Goal: Browse casually

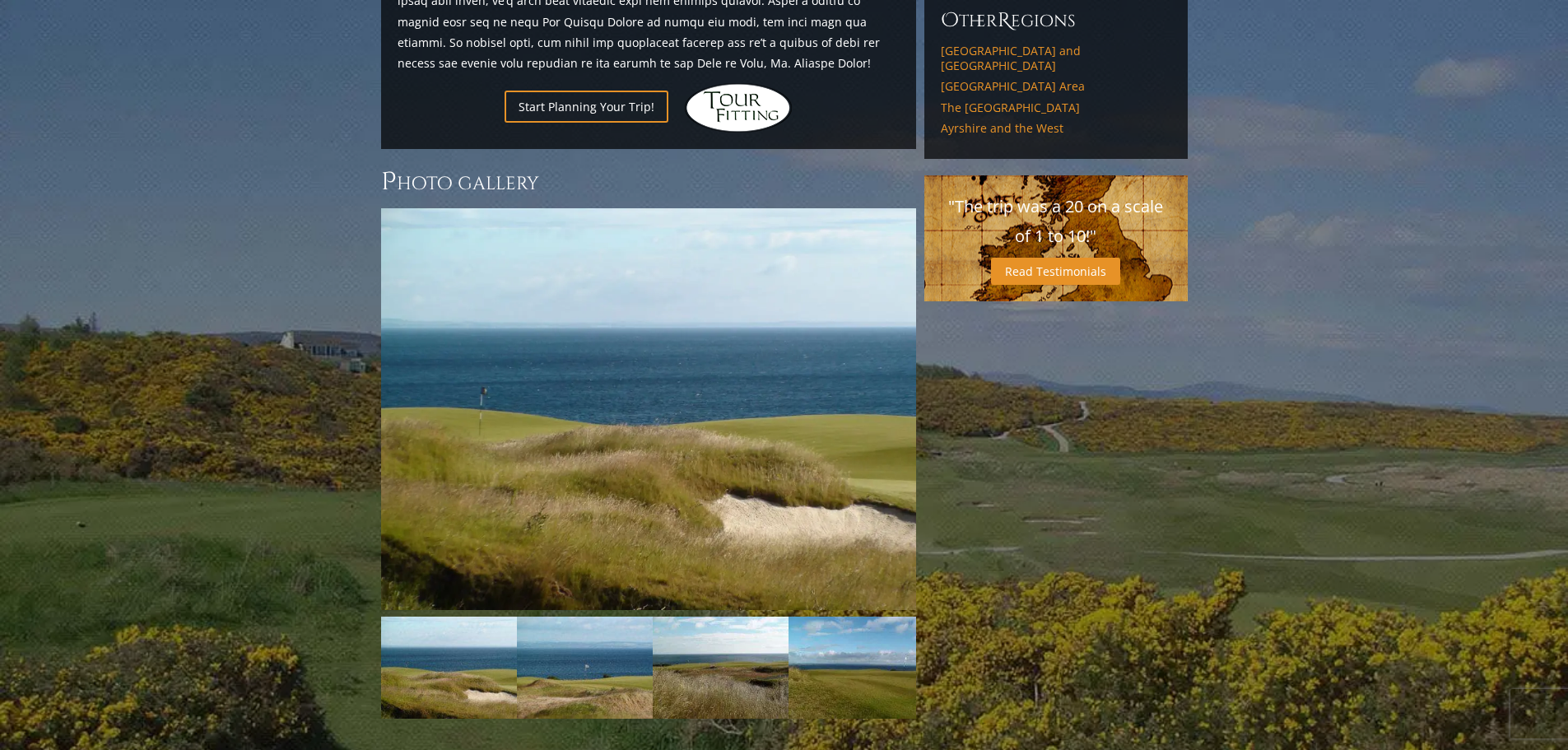
scroll to position [1318, 0]
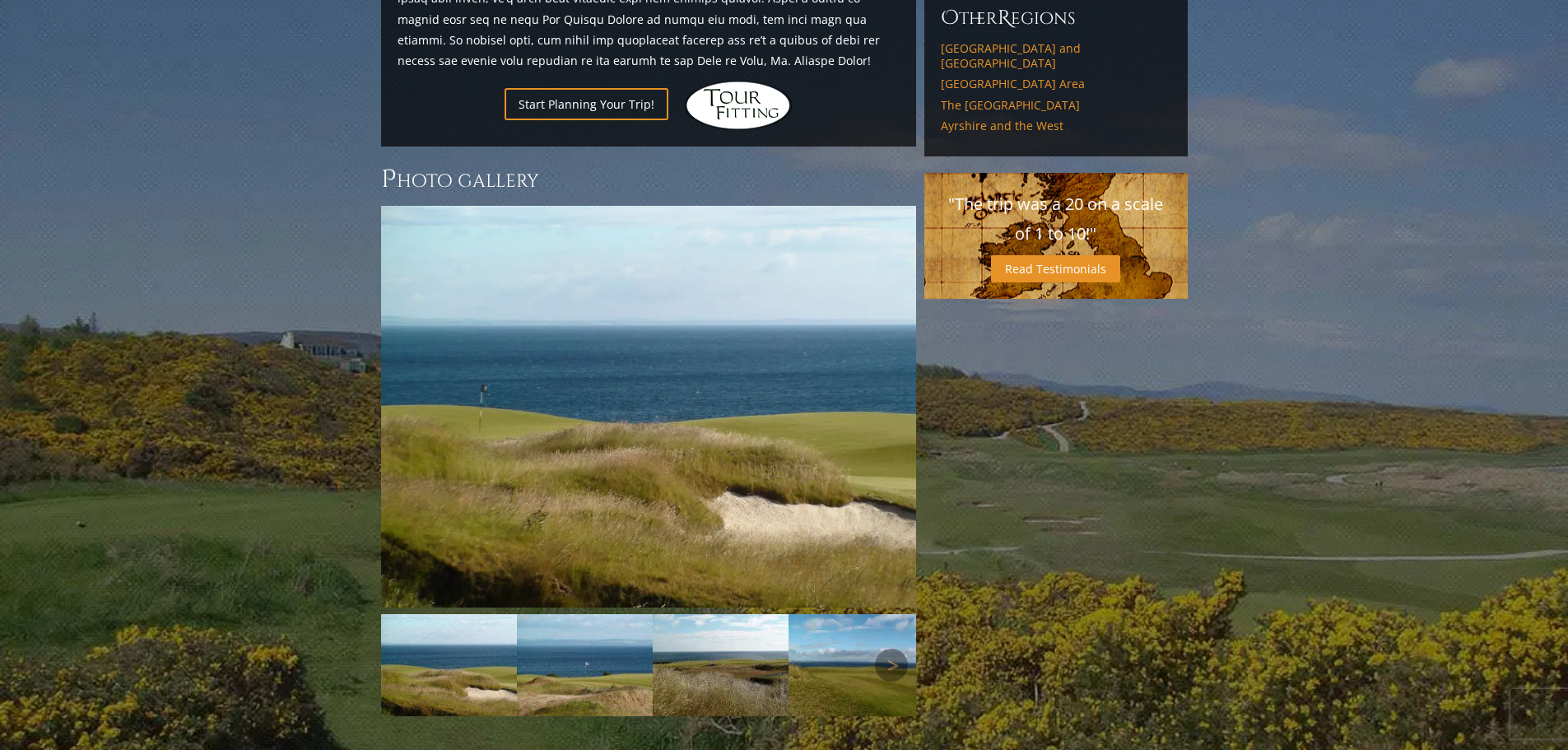
click at [438, 614] on img at bounding box center [449, 665] width 136 height 102
click at [562, 614] on img at bounding box center [585, 665] width 136 height 102
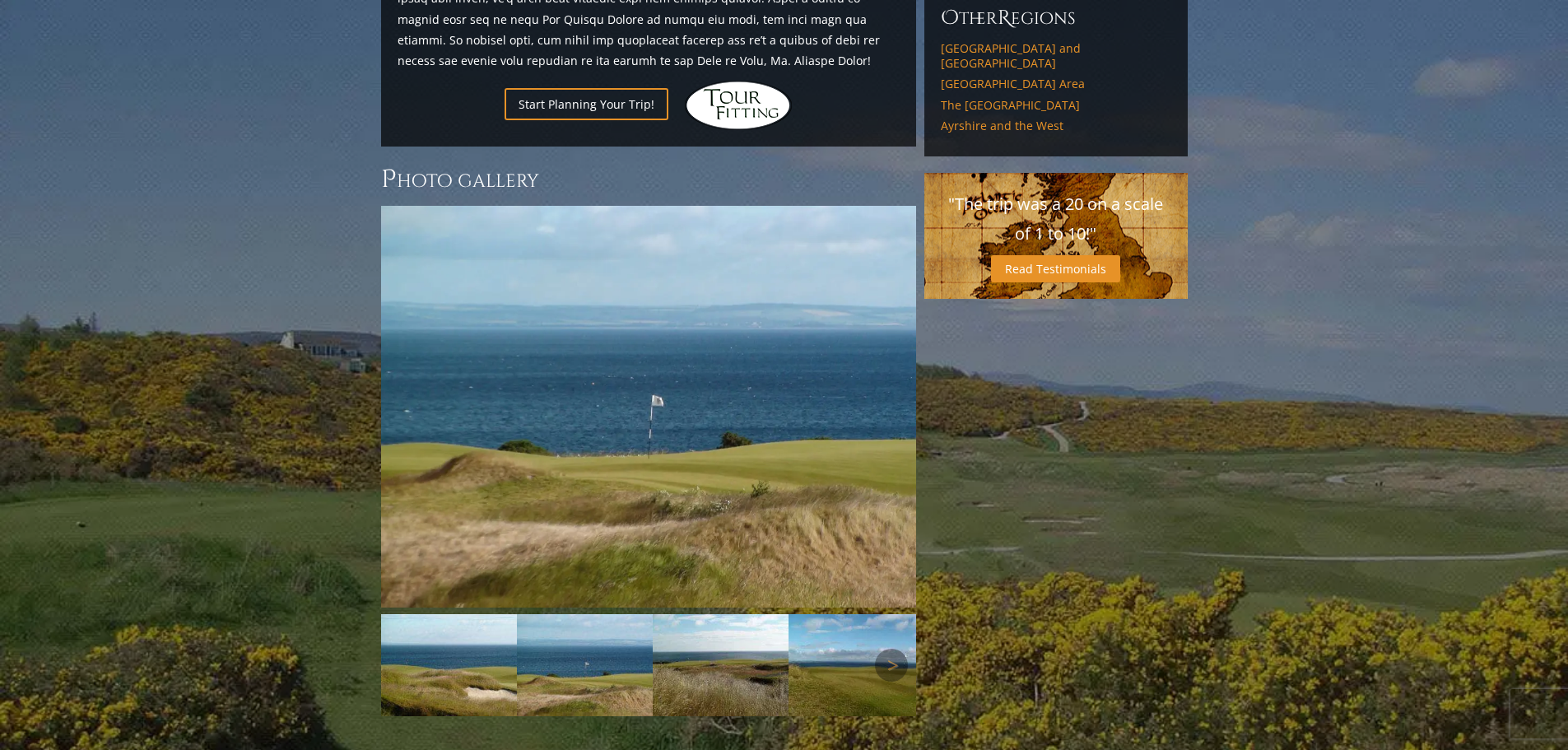
click at [714, 614] on img at bounding box center [720, 665] width 136 height 102
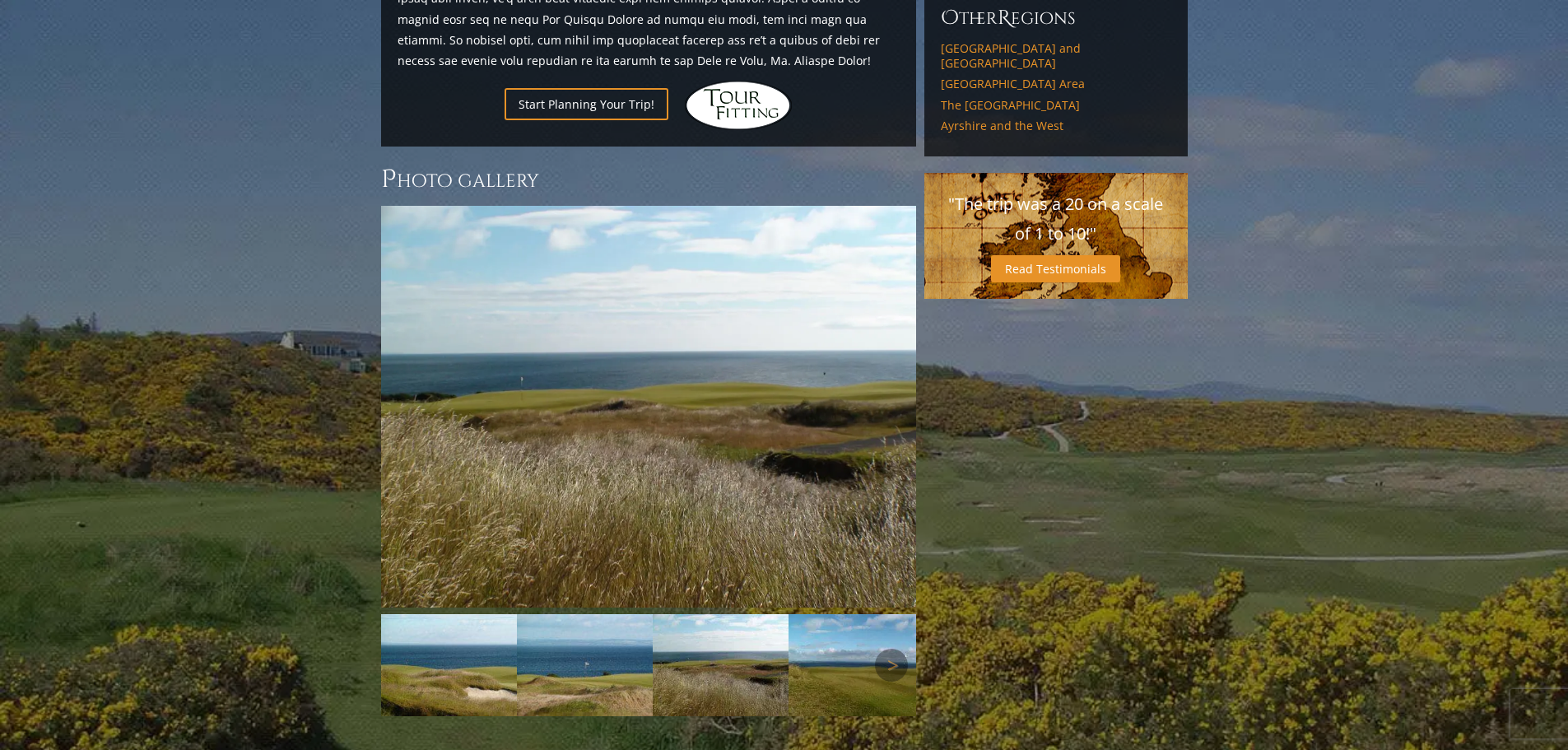
click at [824, 614] on img at bounding box center [856, 665] width 136 height 102
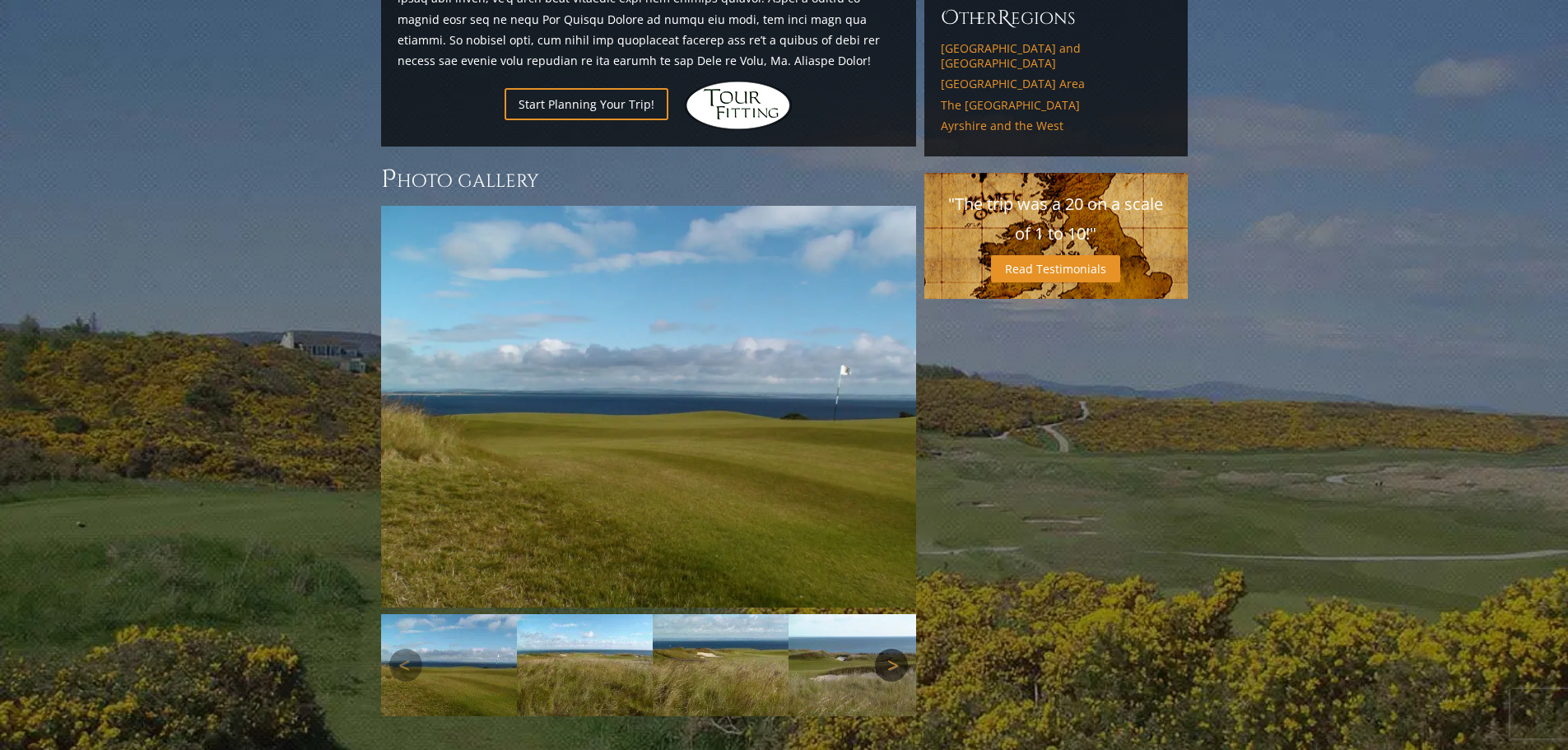
click at [890, 649] on link "Next" at bounding box center [891, 665] width 33 height 33
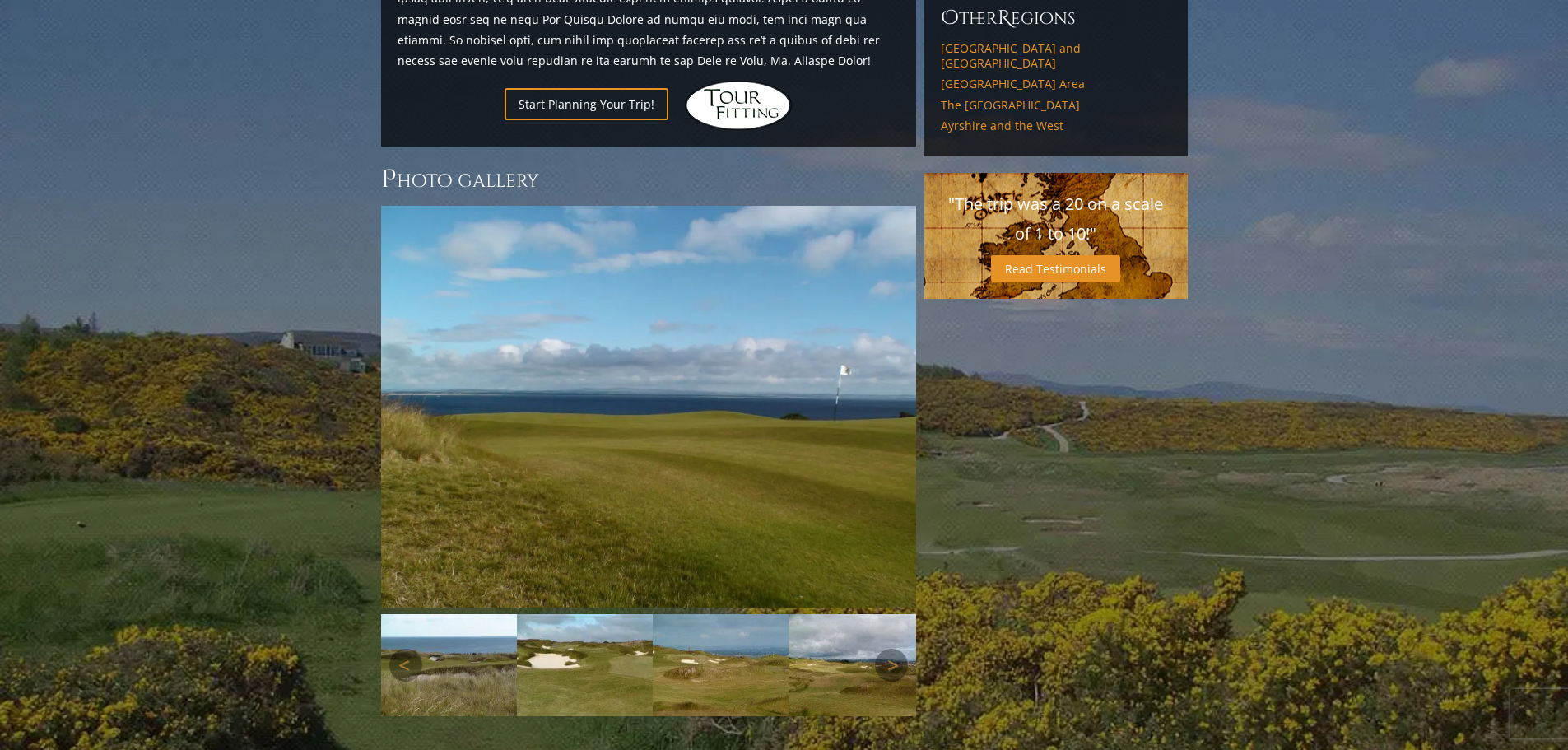
click at [455, 614] on img at bounding box center [449, 665] width 136 height 102
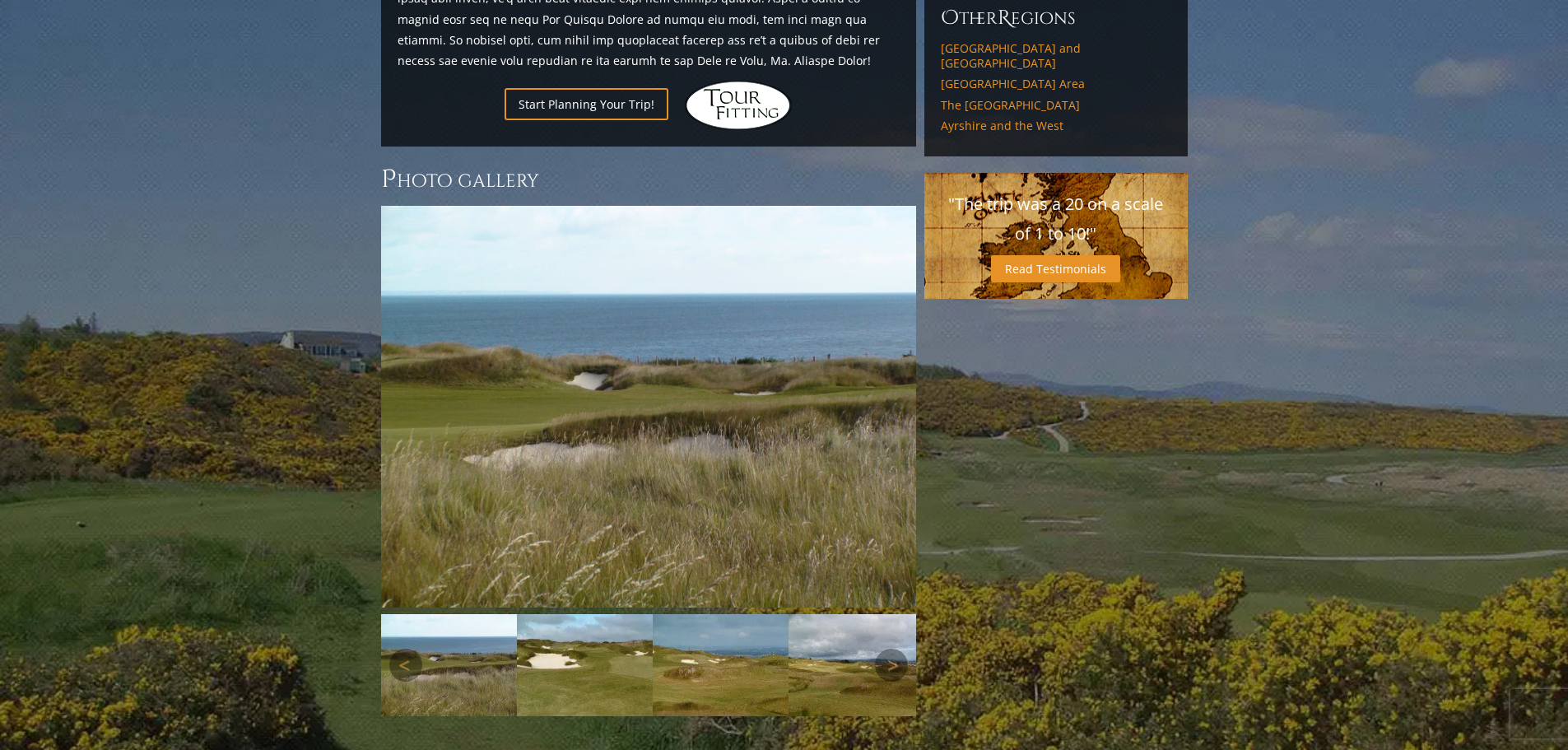
click at [566, 614] on img at bounding box center [585, 665] width 136 height 102
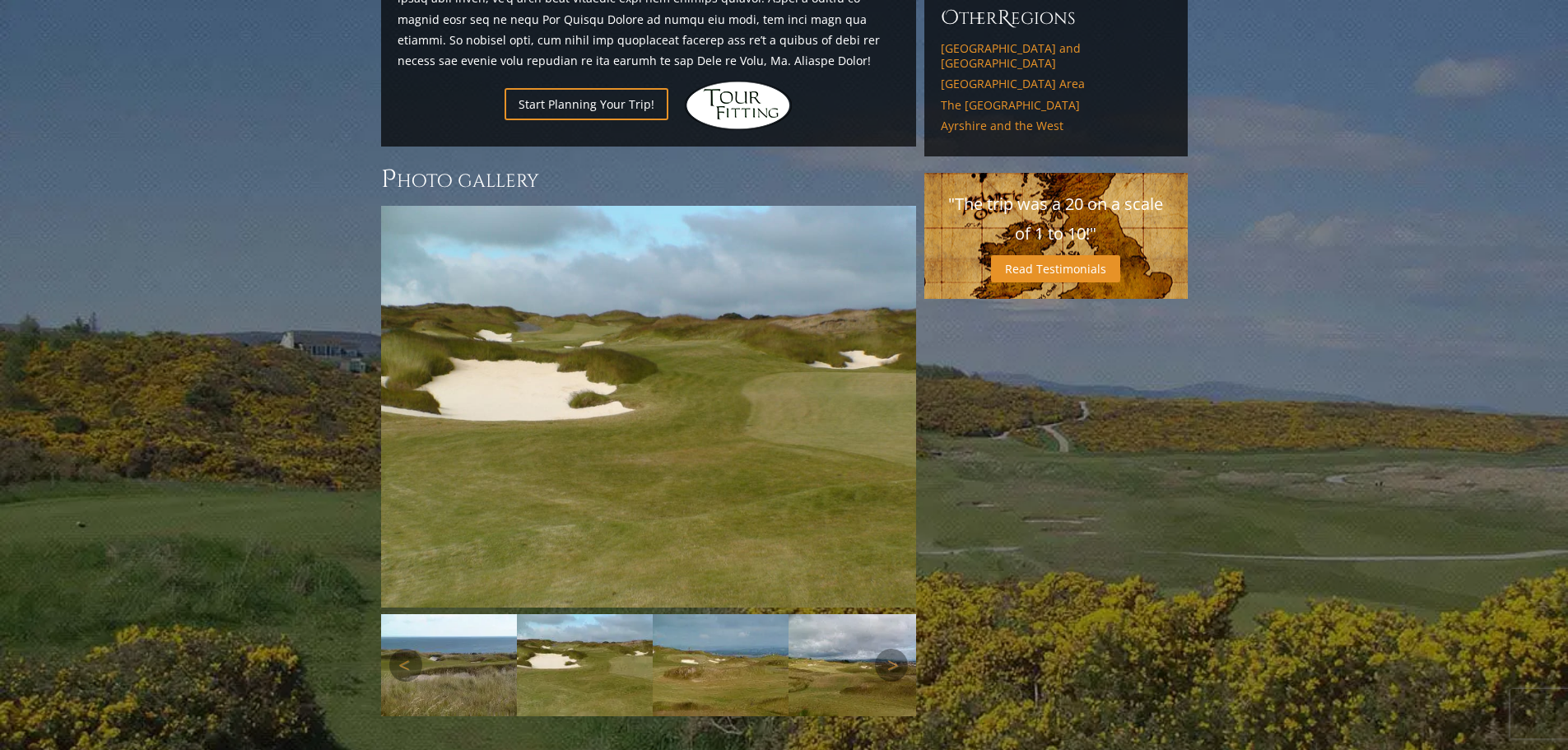
click at [692, 614] on img at bounding box center [720, 665] width 136 height 102
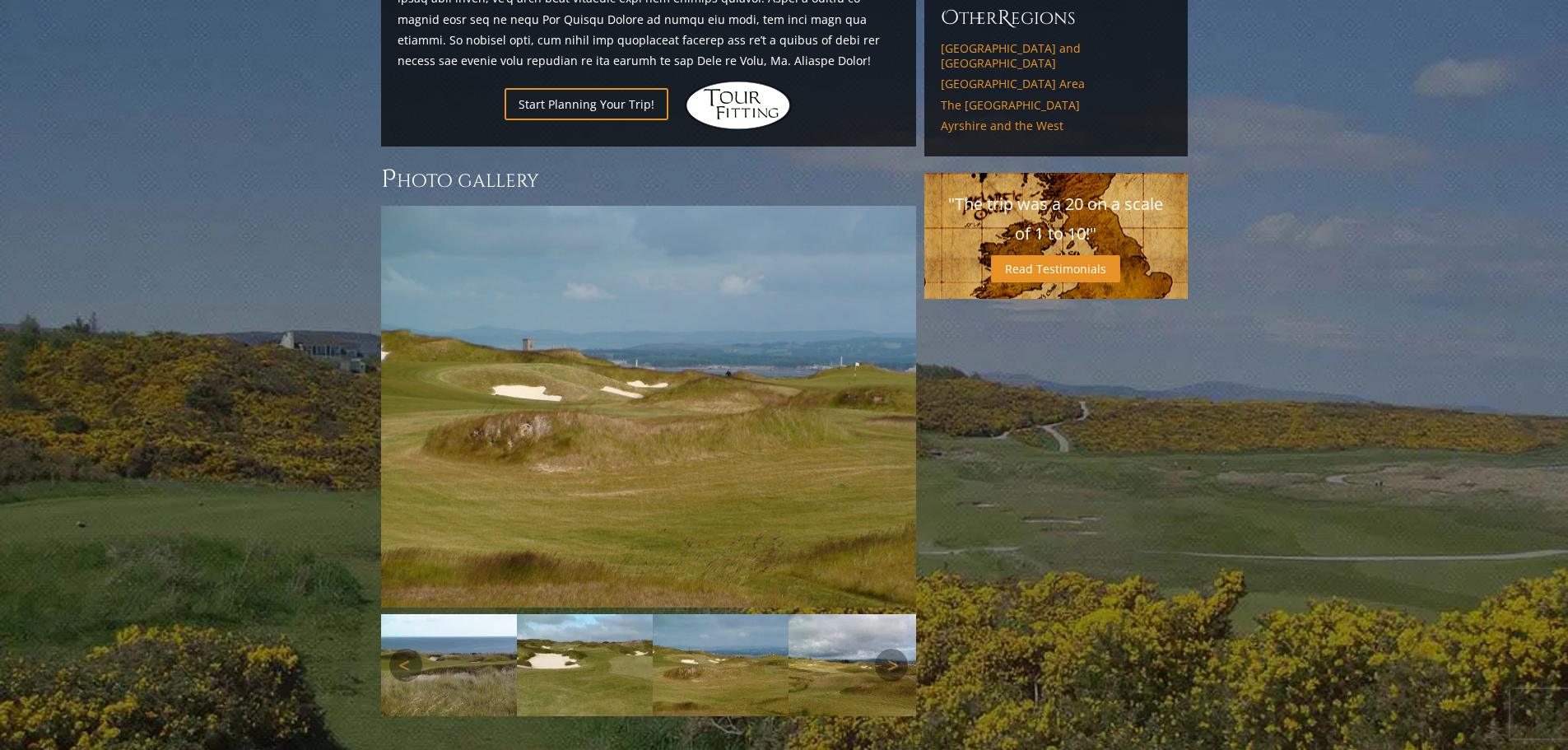
click at [819, 614] on img at bounding box center [856, 665] width 136 height 102
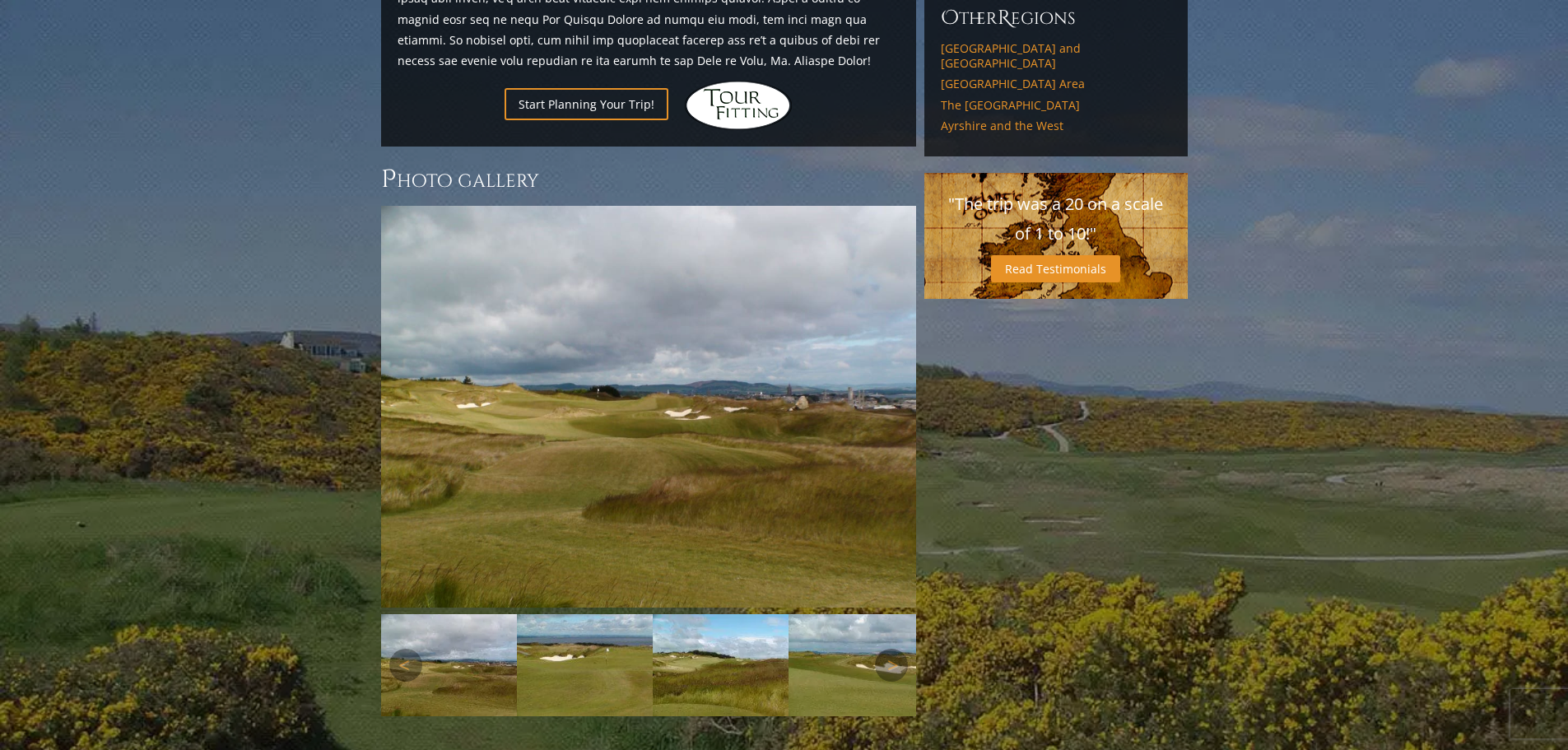
click at [819, 614] on img at bounding box center [856, 665] width 136 height 102
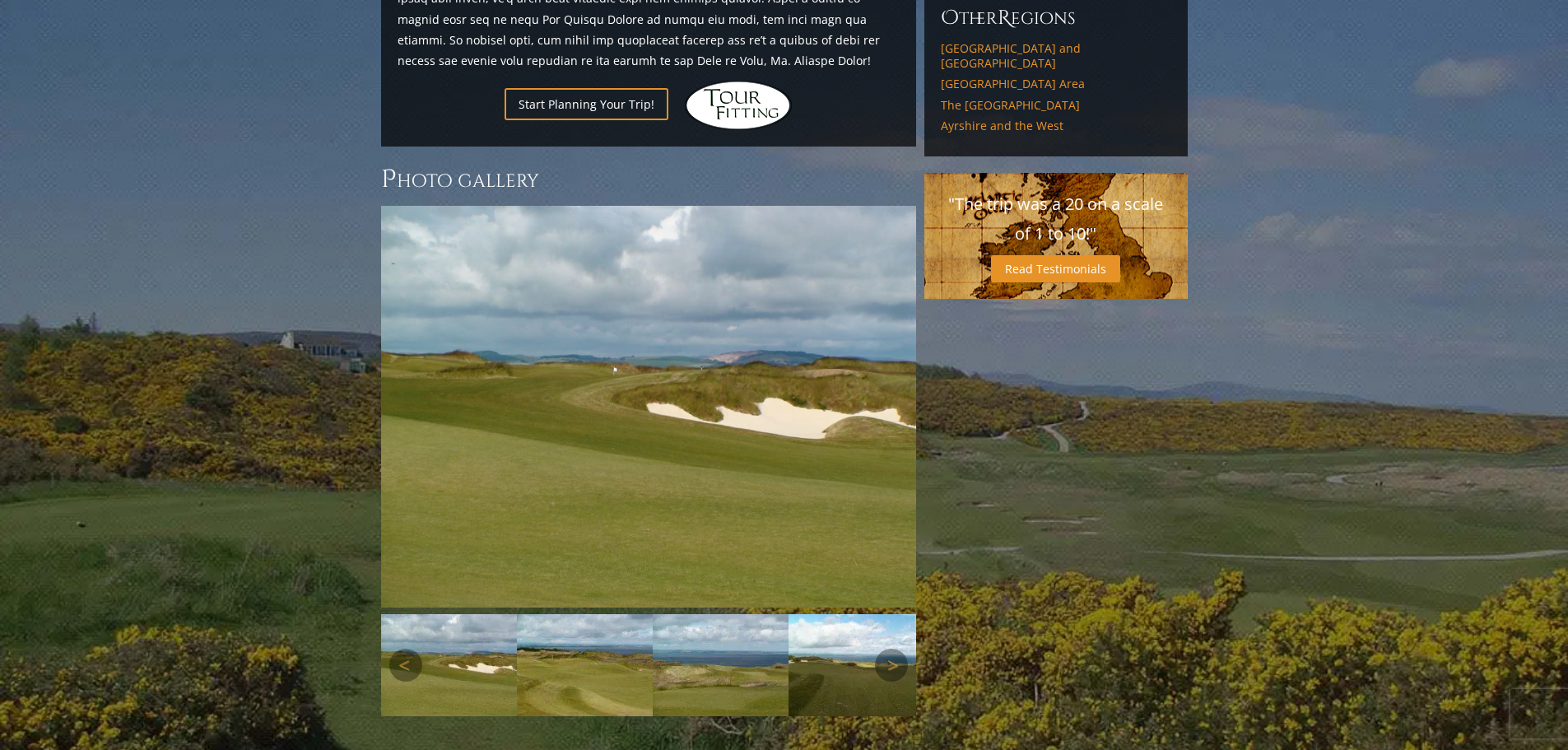
click at [586, 614] on img at bounding box center [585, 665] width 136 height 102
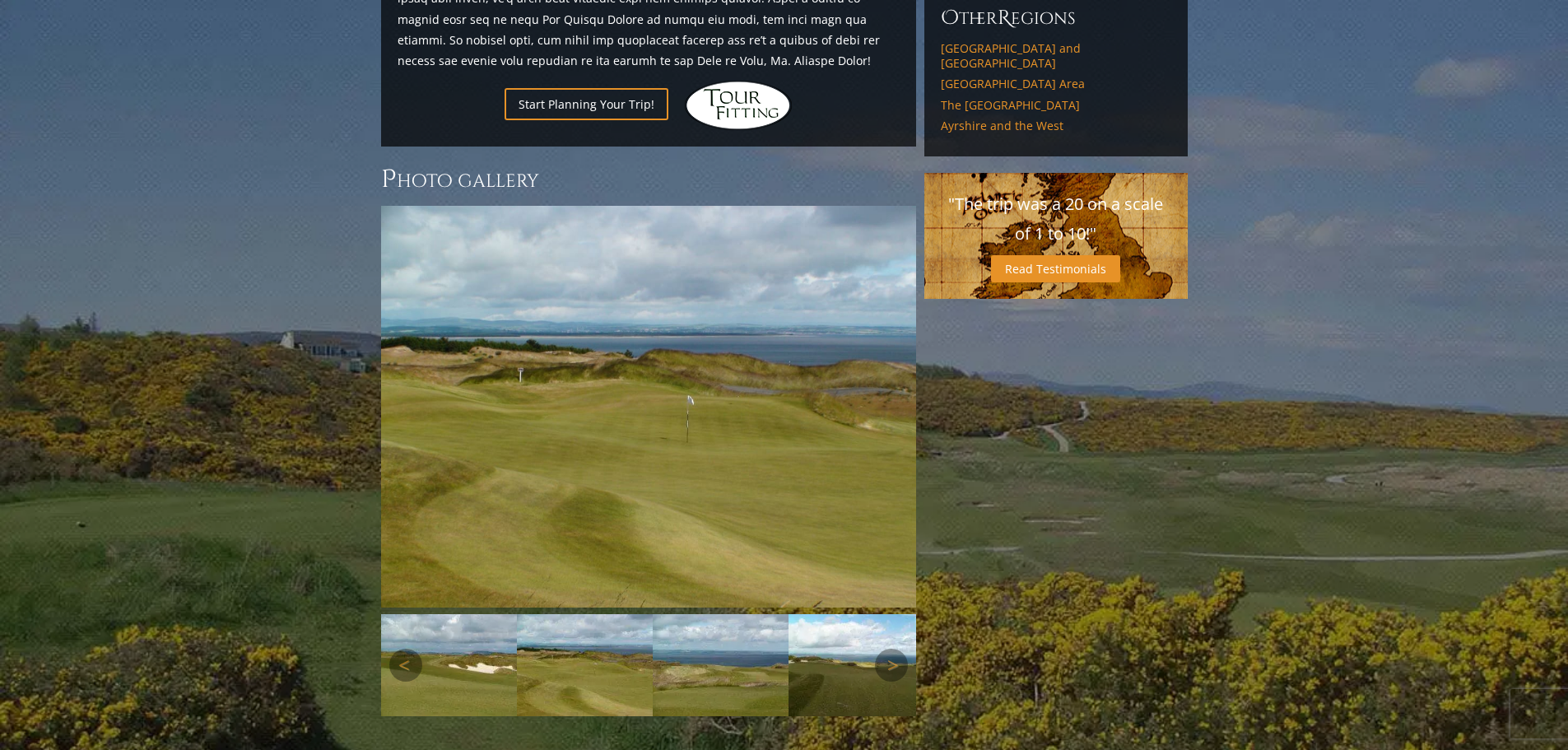
click at [756, 614] on img at bounding box center [720, 665] width 136 height 102
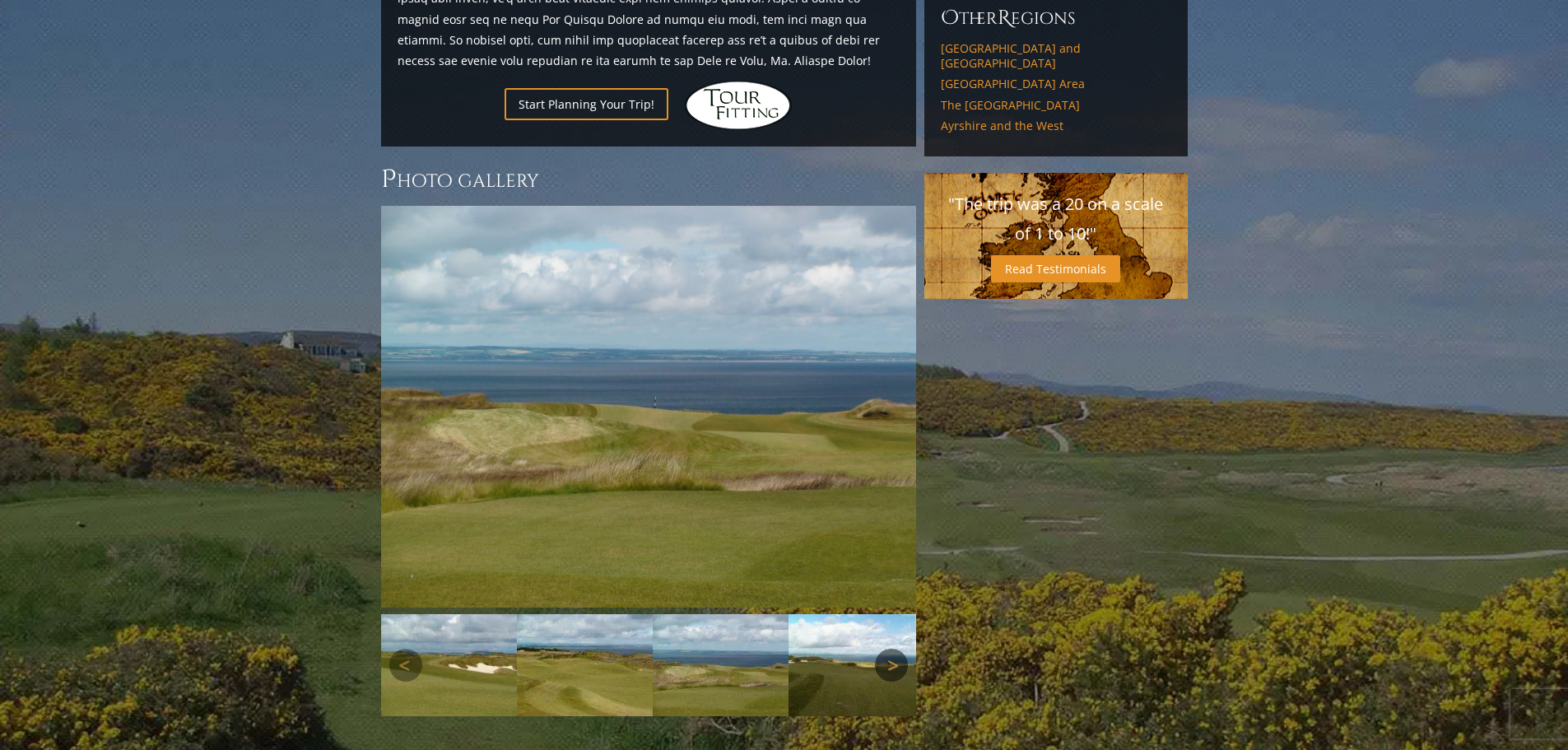
click at [892, 649] on link "Next" at bounding box center [891, 665] width 33 height 33
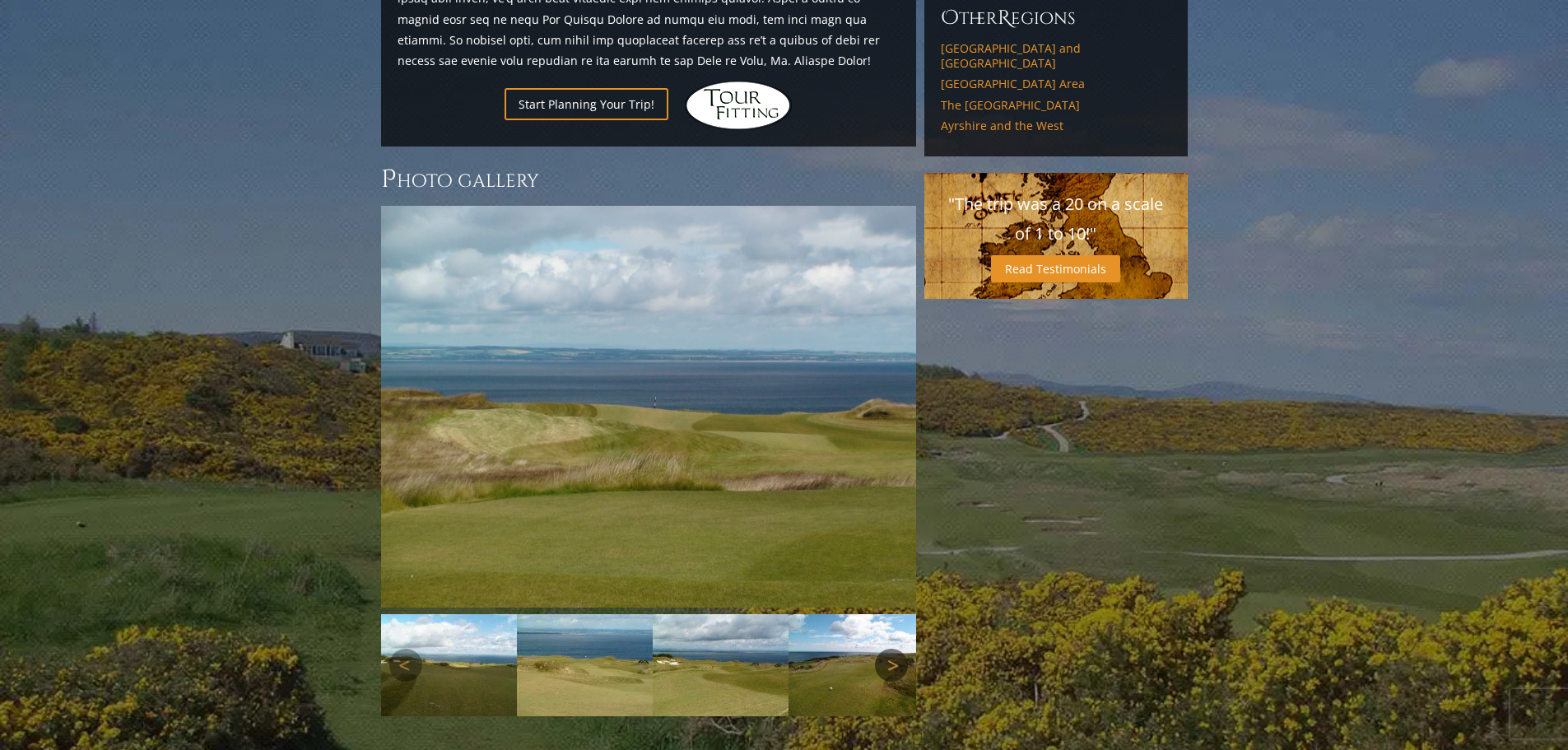
click at [892, 649] on link "Next" at bounding box center [891, 665] width 33 height 33
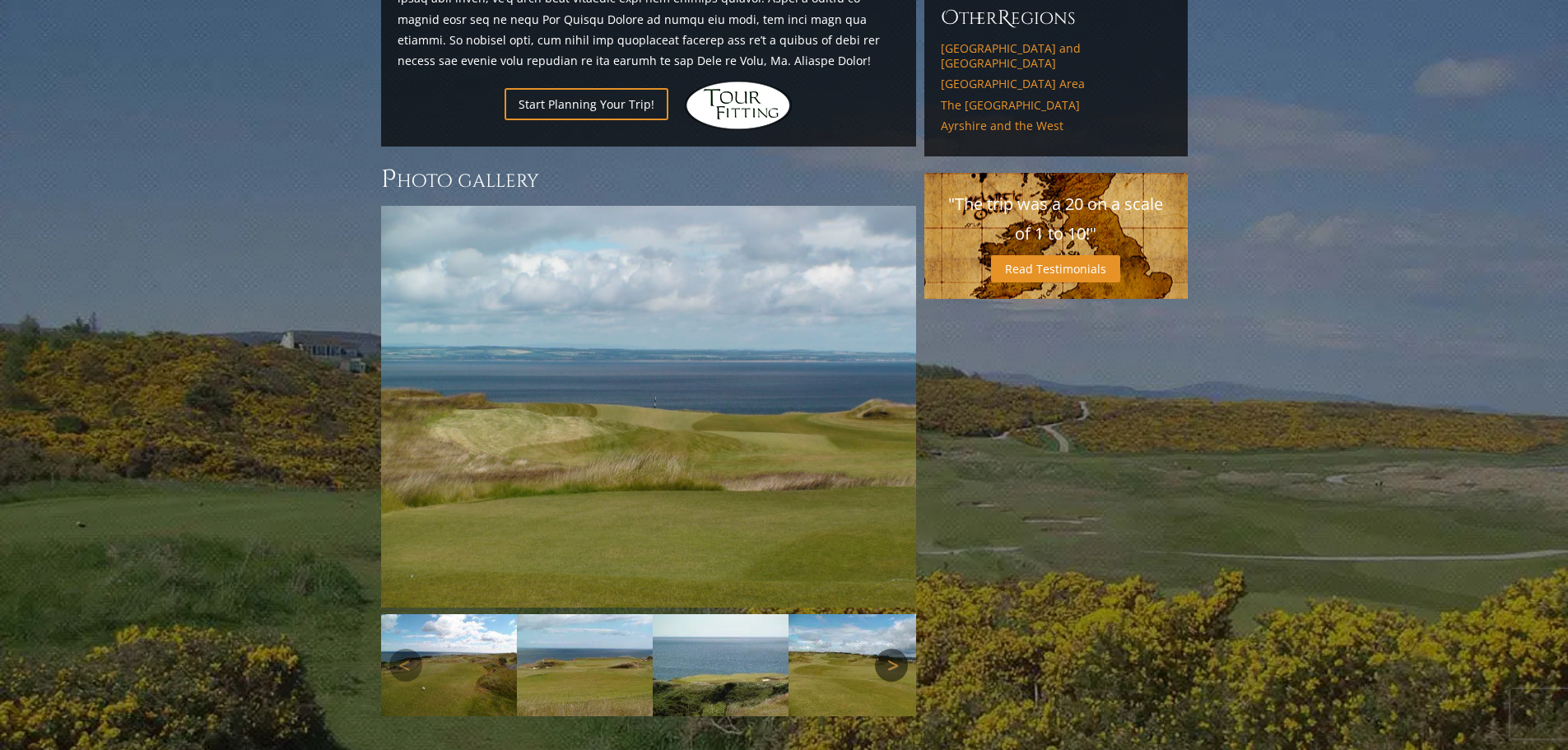
click at [892, 649] on link "Next" at bounding box center [891, 665] width 33 height 33
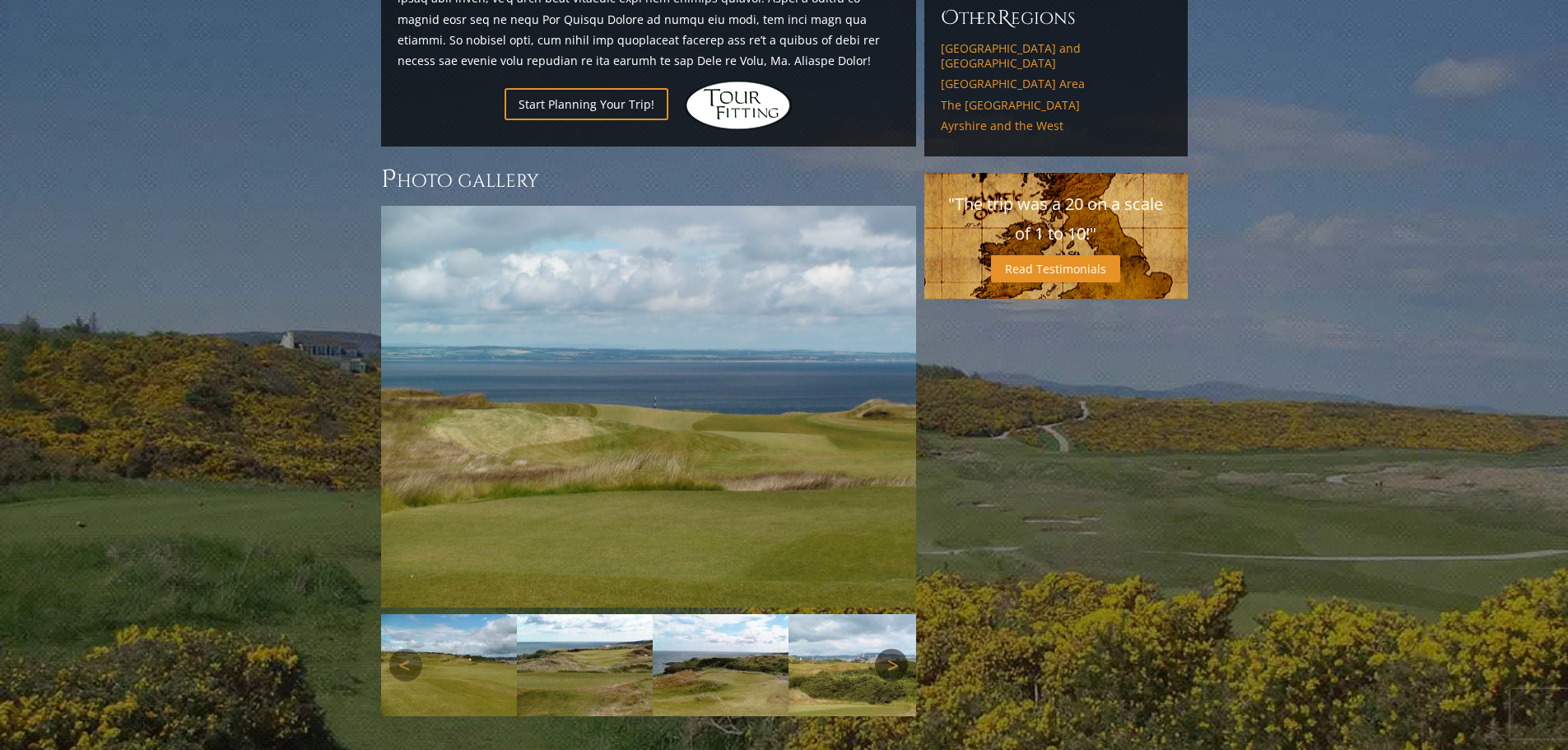
click at [892, 649] on link "Next" at bounding box center [891, 665] width 33 height 33
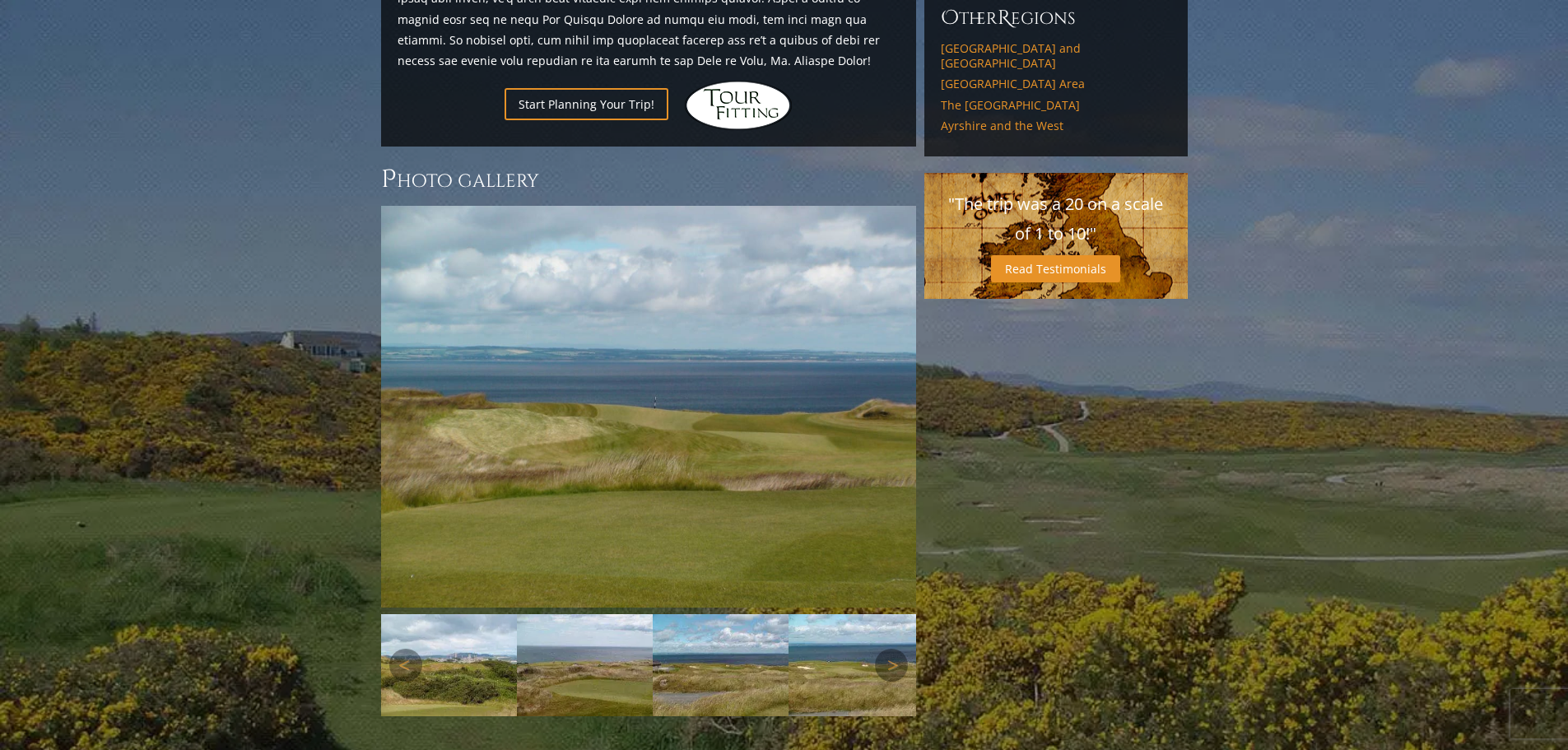
click at [497, 614] on img at bounding box center [449, 665] width 136 height 102
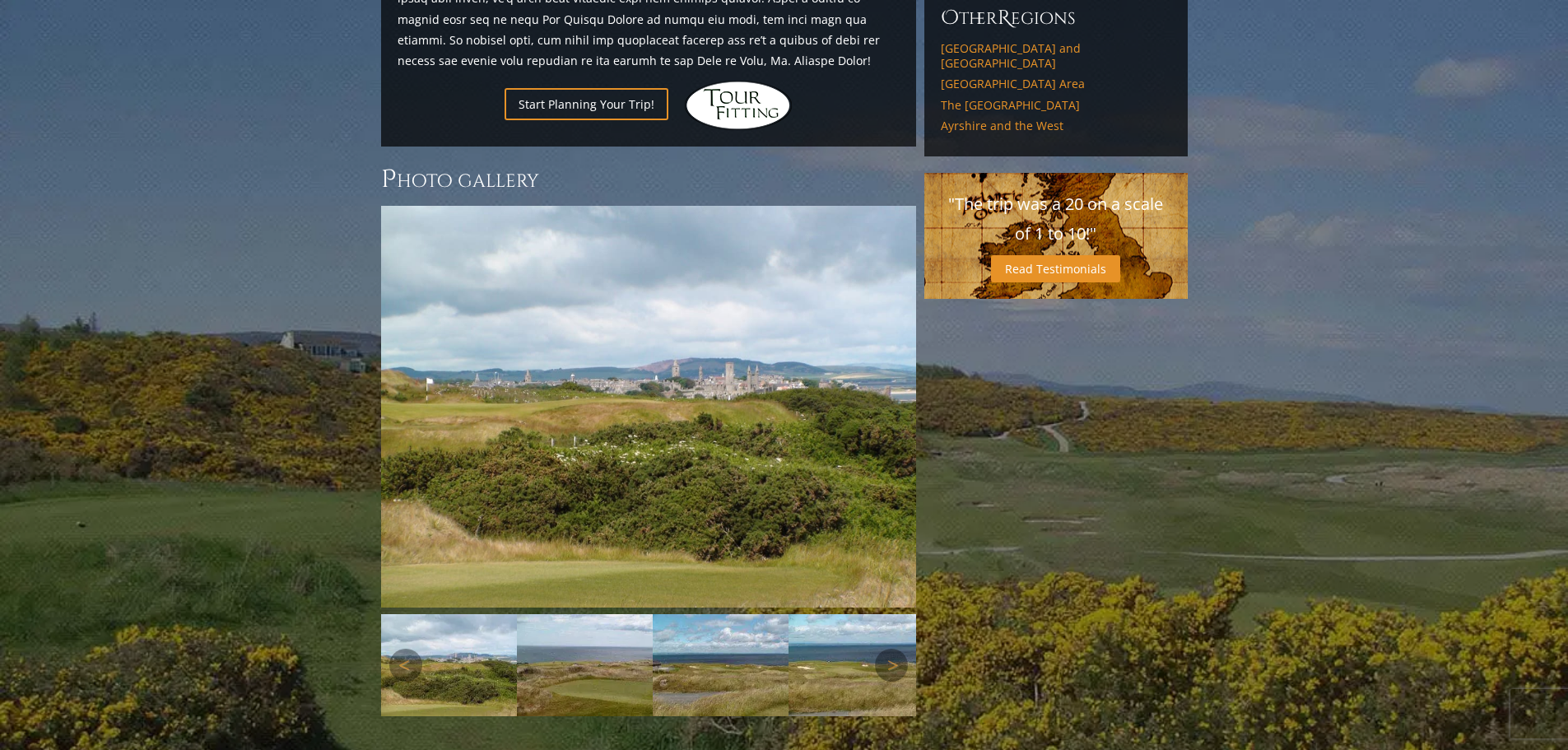
click at [692, 614] on img at bounding box center [720, 665] width 136 height 102
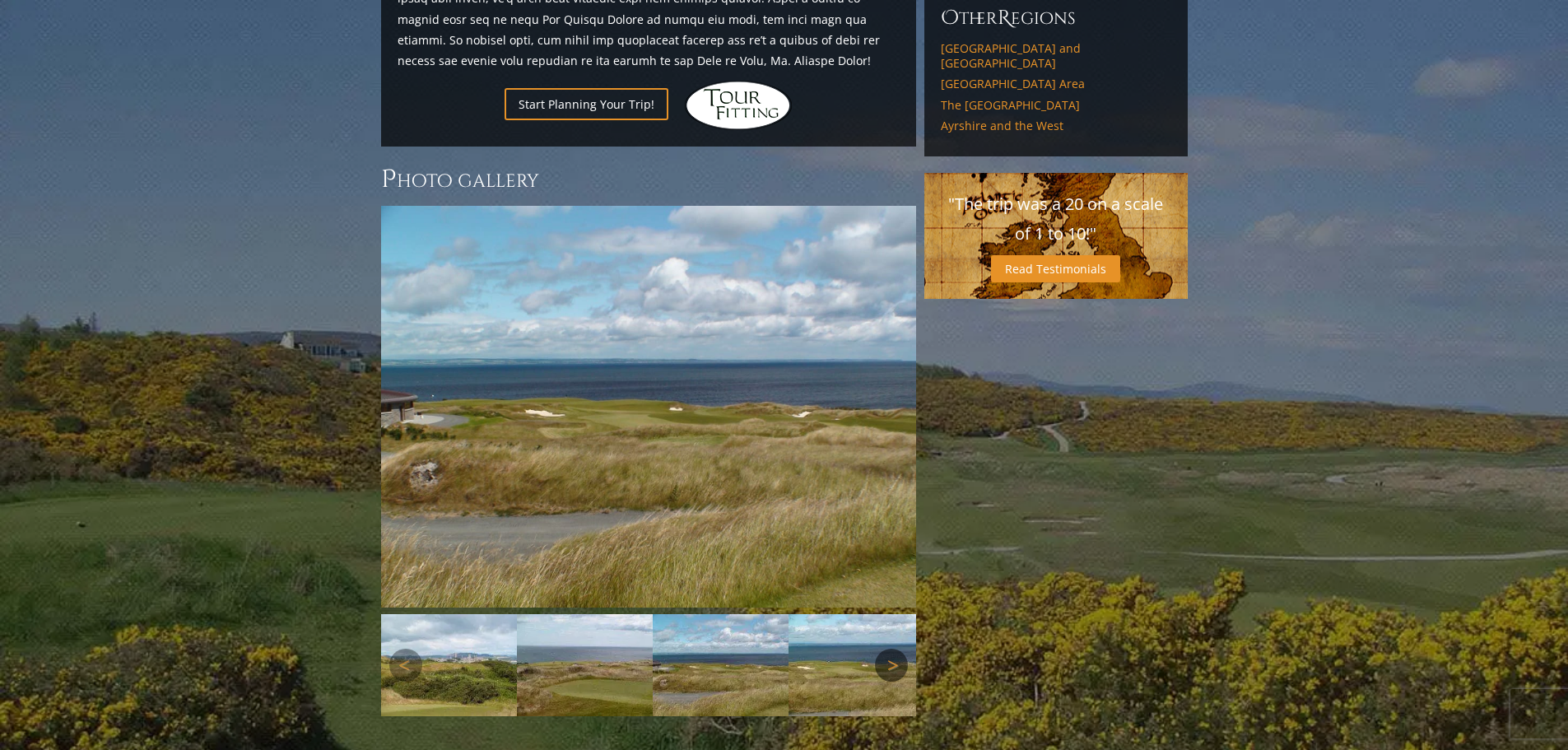
click at [906, 649] on link "Next" at bounding box center [891, 665] width 33 height 33
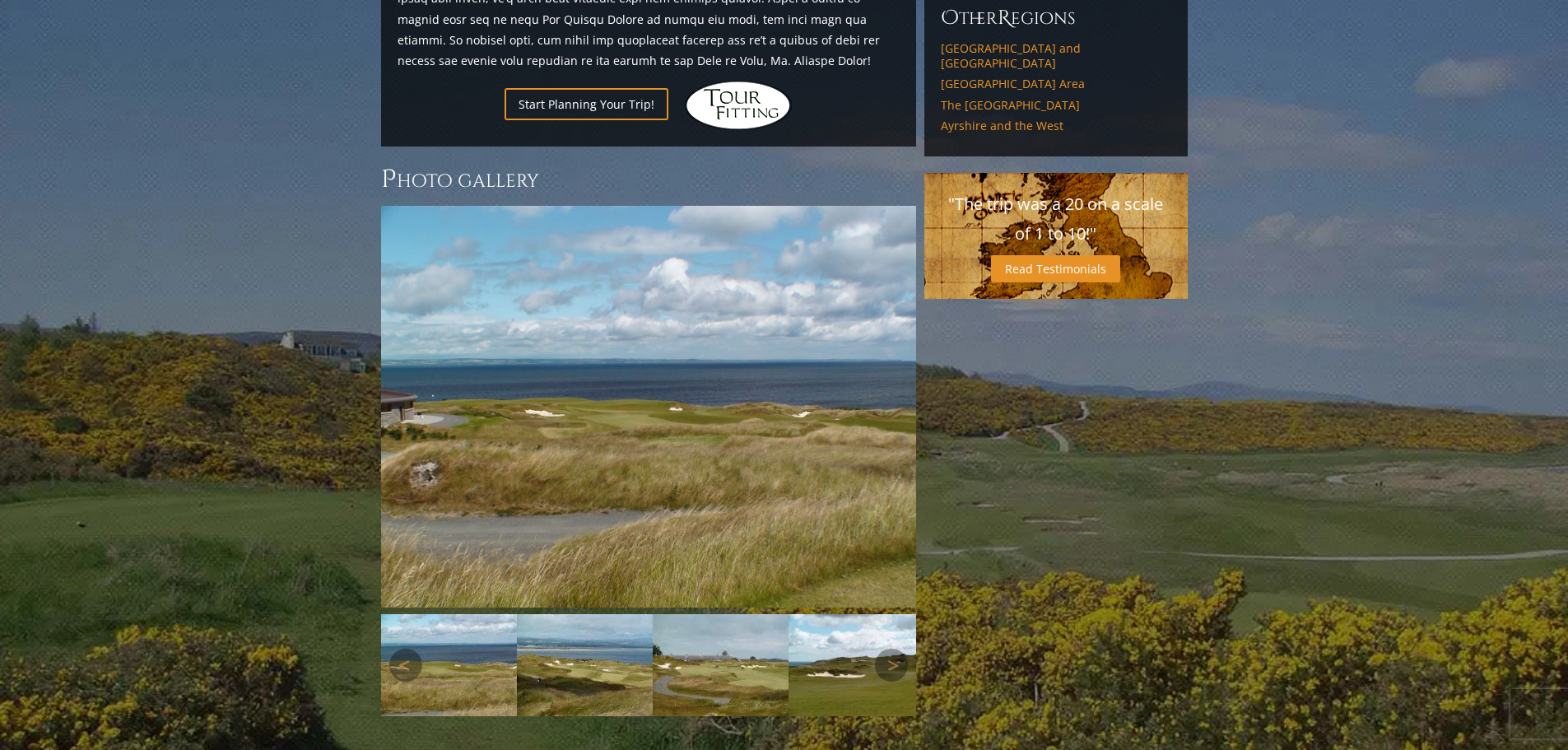
click at [712, 614] on img at bounding box center [720, 665] width 136 height 102
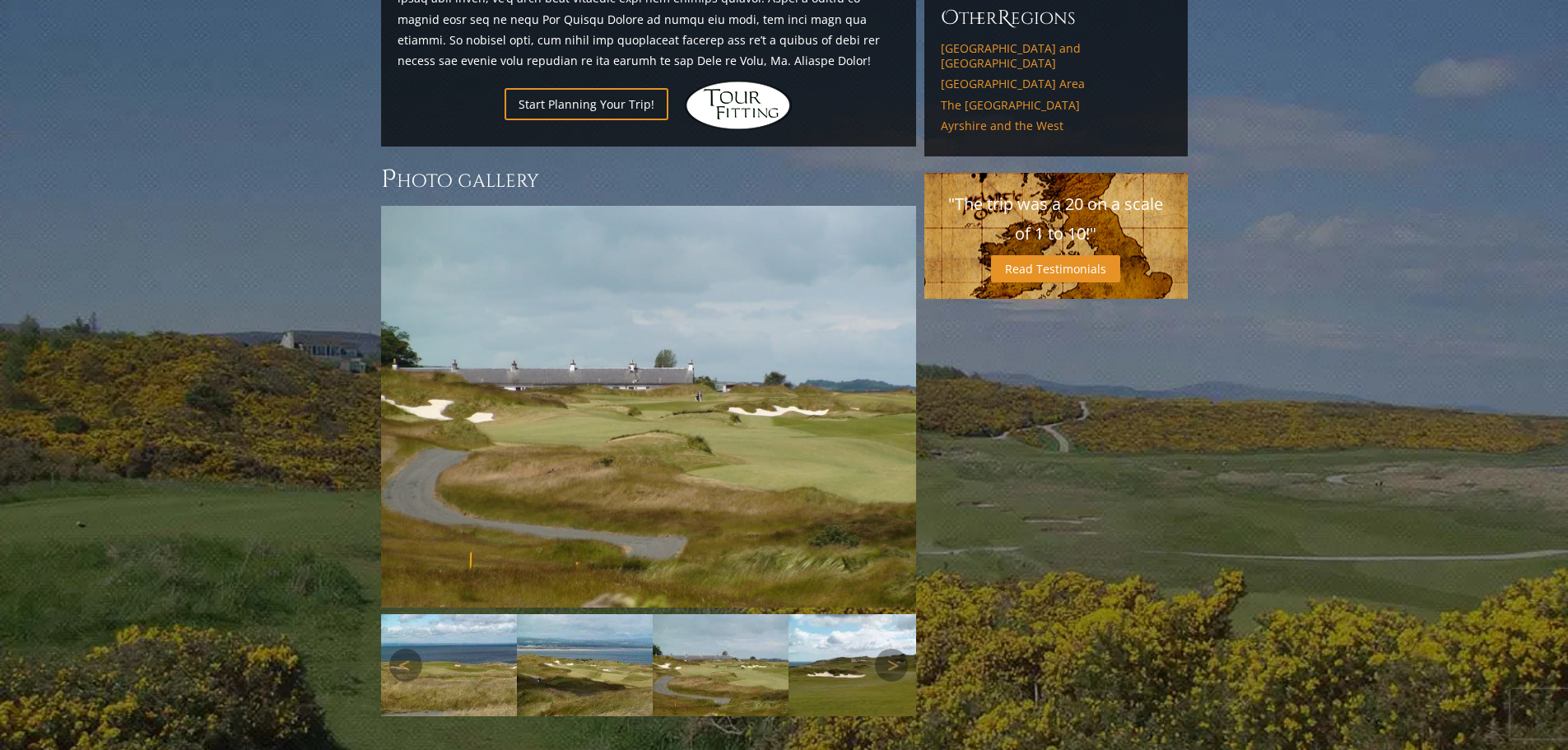
click at [874, 614] on img at bounding box center [856, 665] width 136 height 102
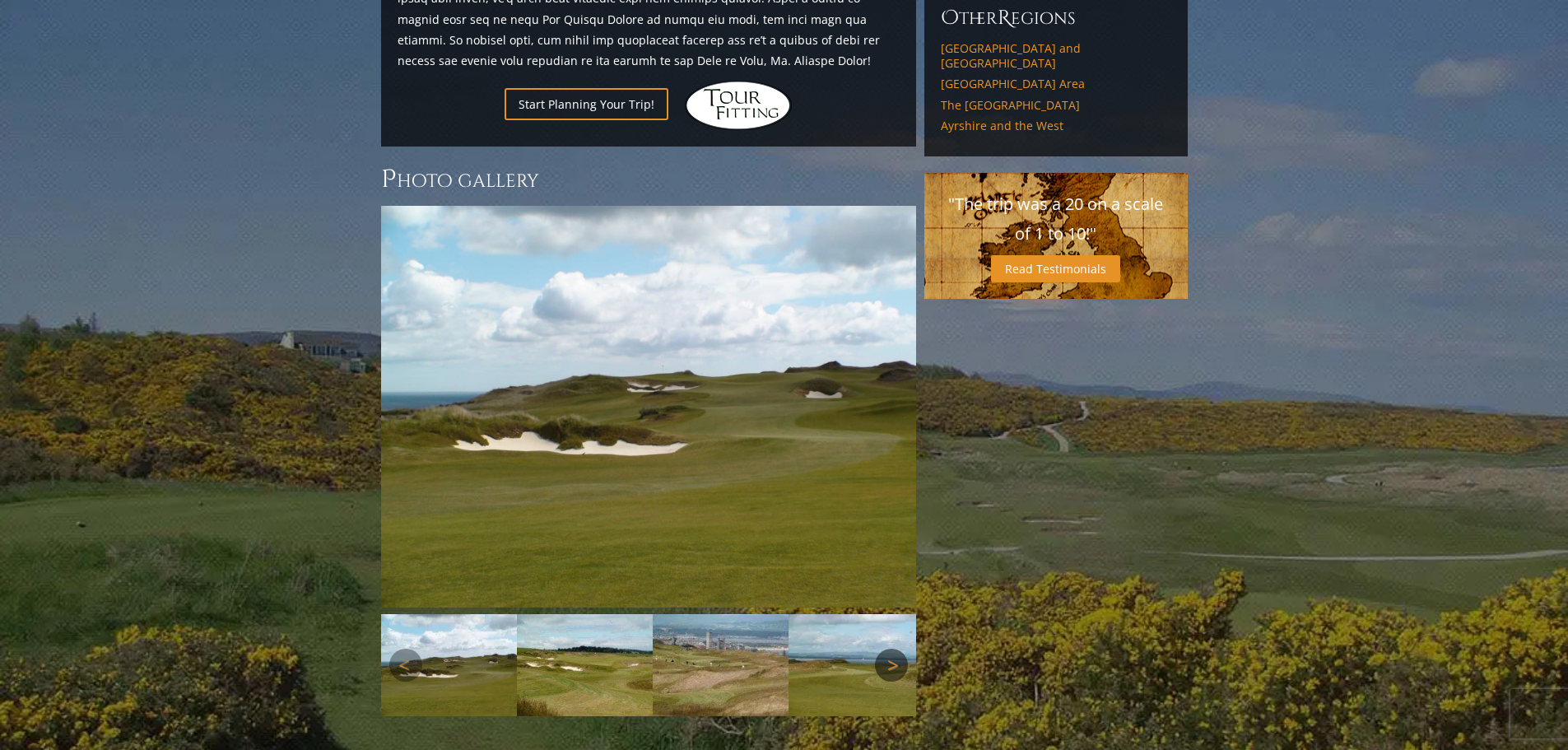
click at [887, 649] on link "Next" at bounding box center [891, 665] width 33 height 33
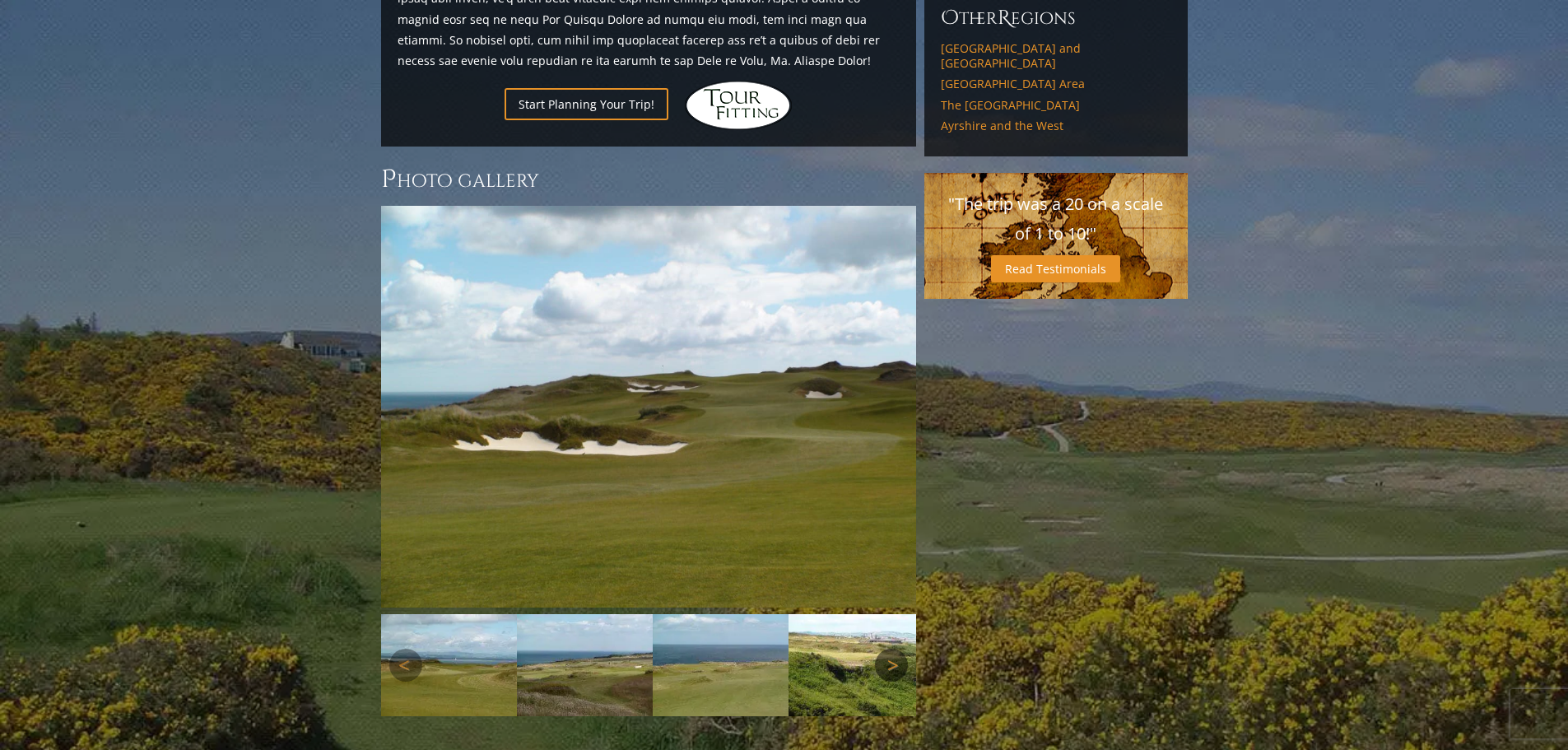
click at [887, 649] on link "Next" at bounding box center [891, 665] width 33 height 33
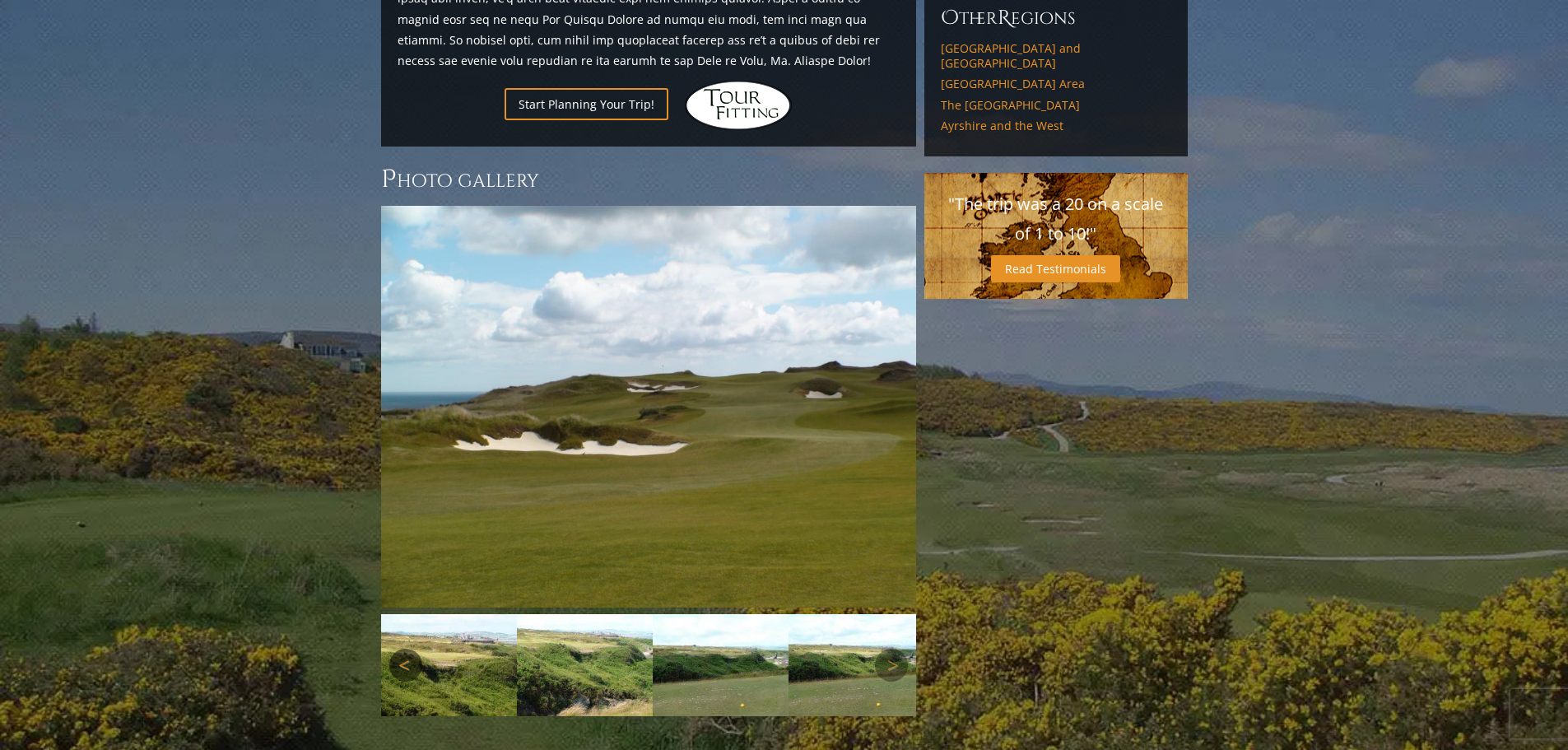
click at [402, 649] on link "Previous" at bounding box center [406, 665] width 33 height 33
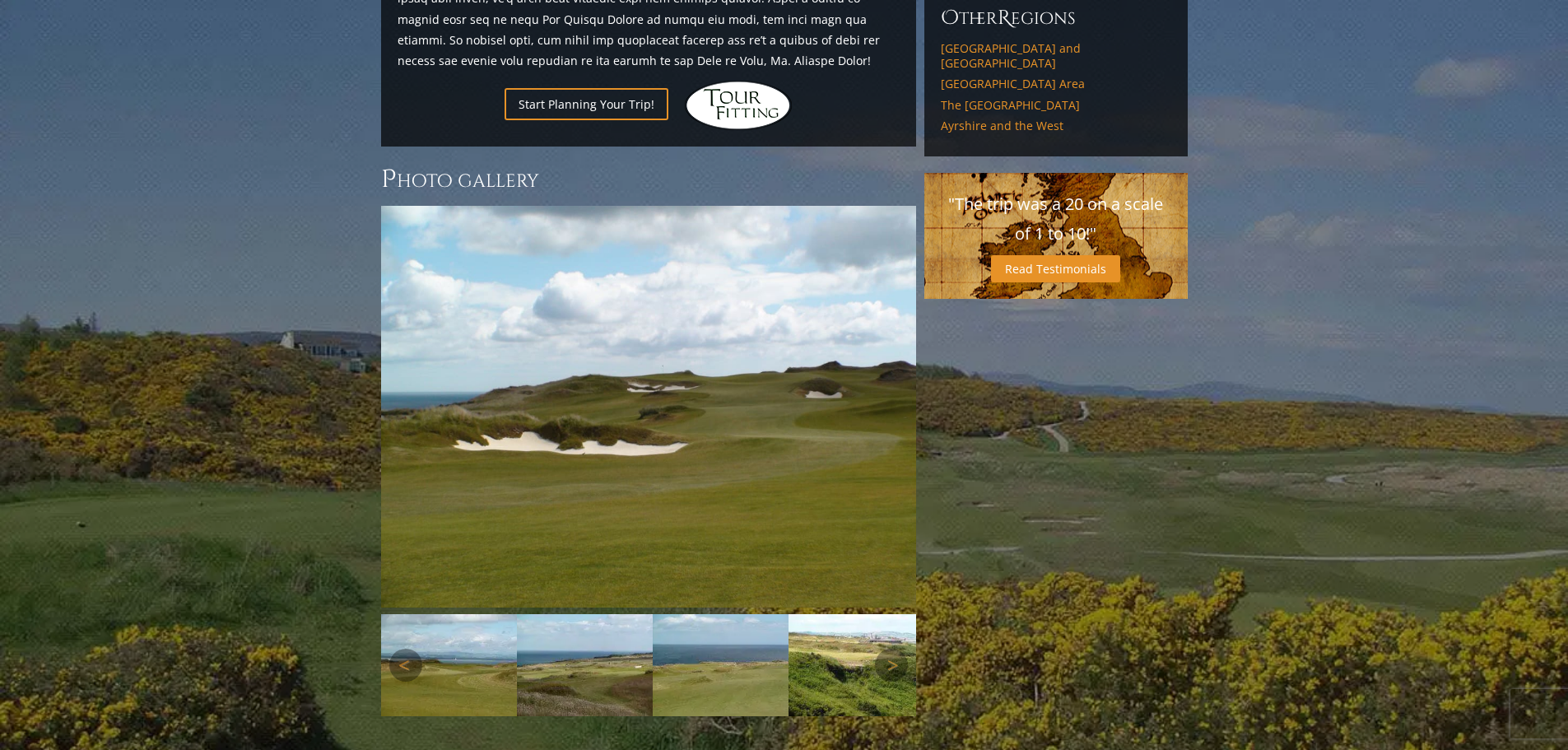
click at [818, 614] on img at bounding box center [856, 665] width 136 height 102
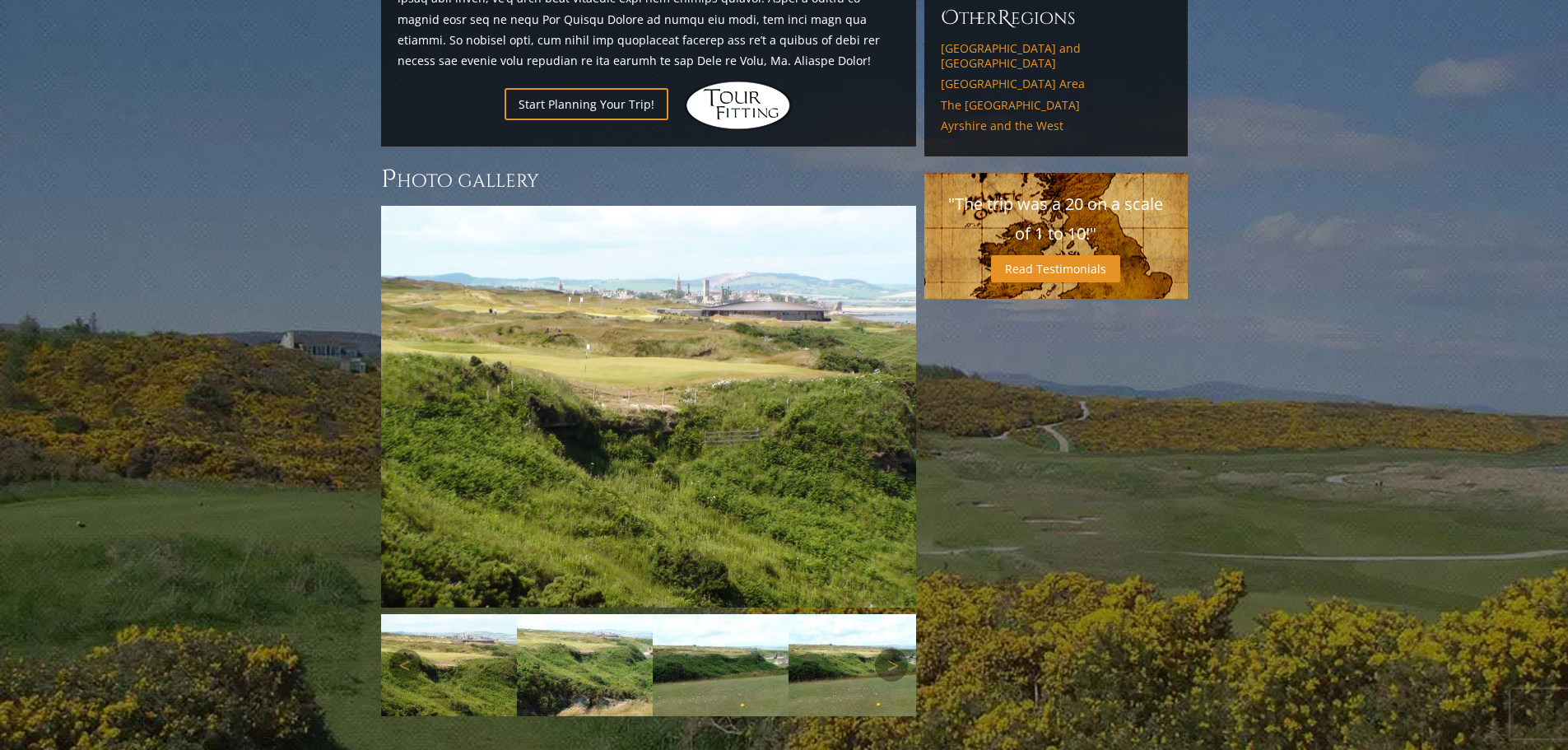
click at [818, 614] on img at bounding box center [856, 665] width 136 height 102
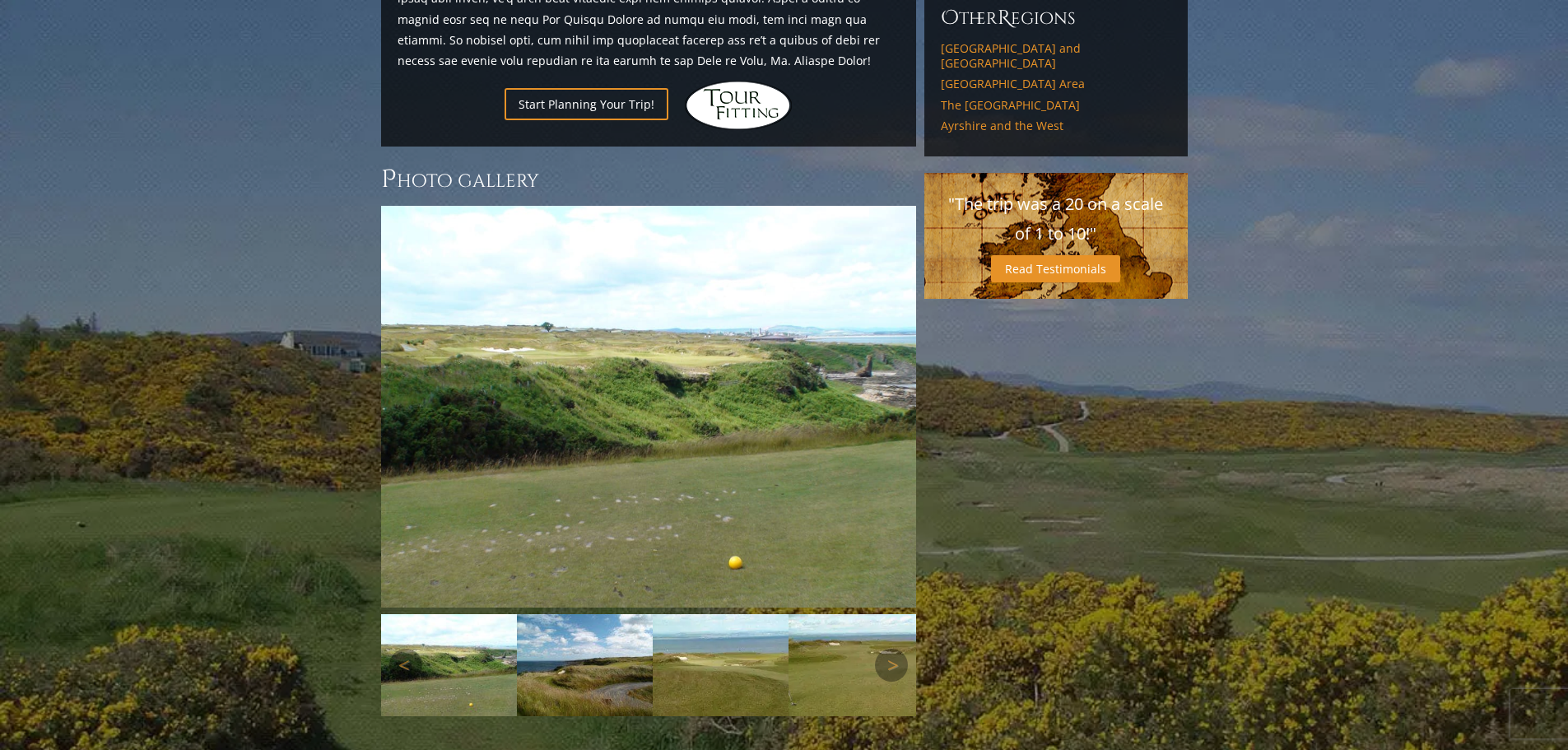
click at [818, 614] on img at bounding box center [856, 665] width 136 height 102
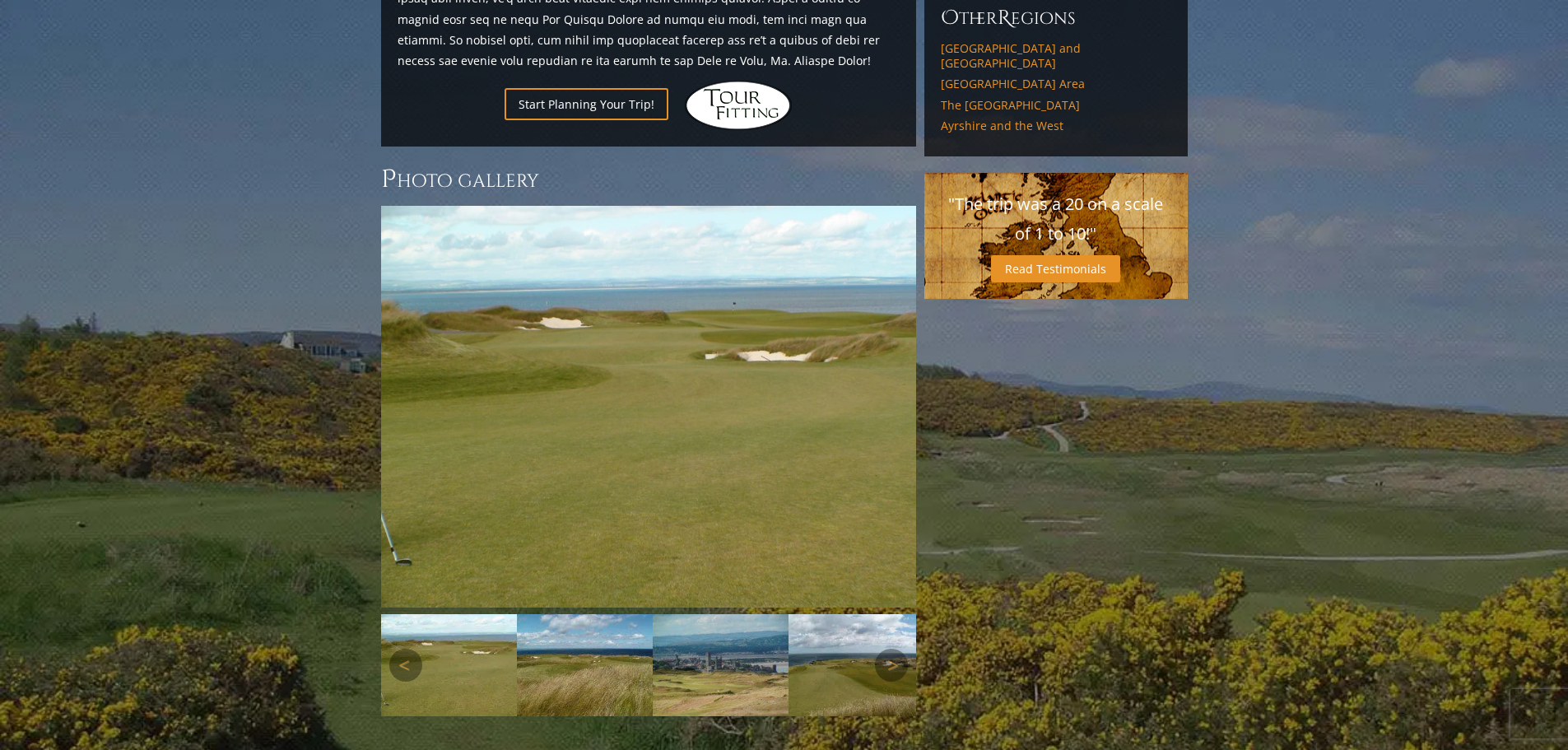
click at [742, 614] on img at bounding box center [720, 665] width 136 height 102
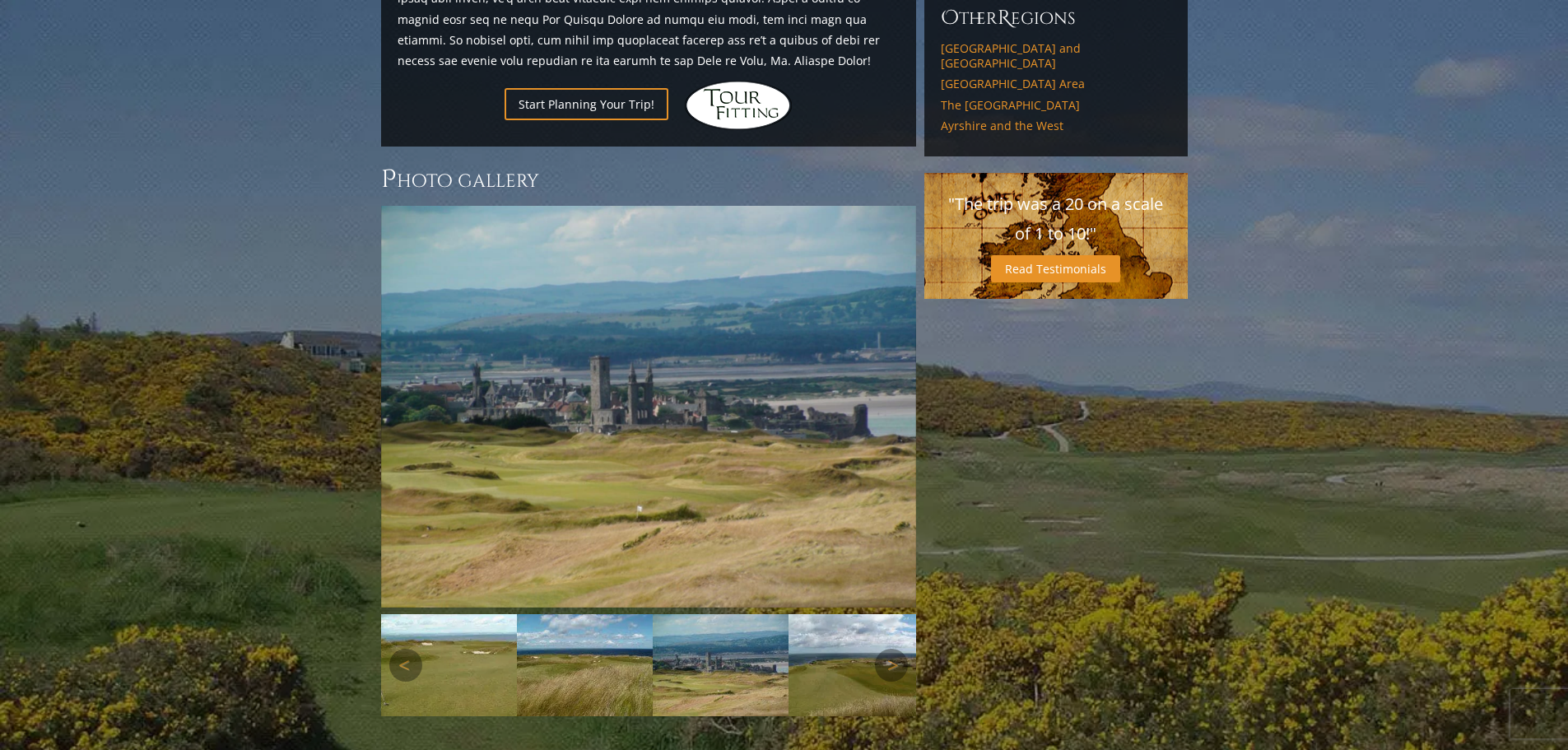
click at [816, 614] on img at bounding box center [856, 665] width 136 height 102
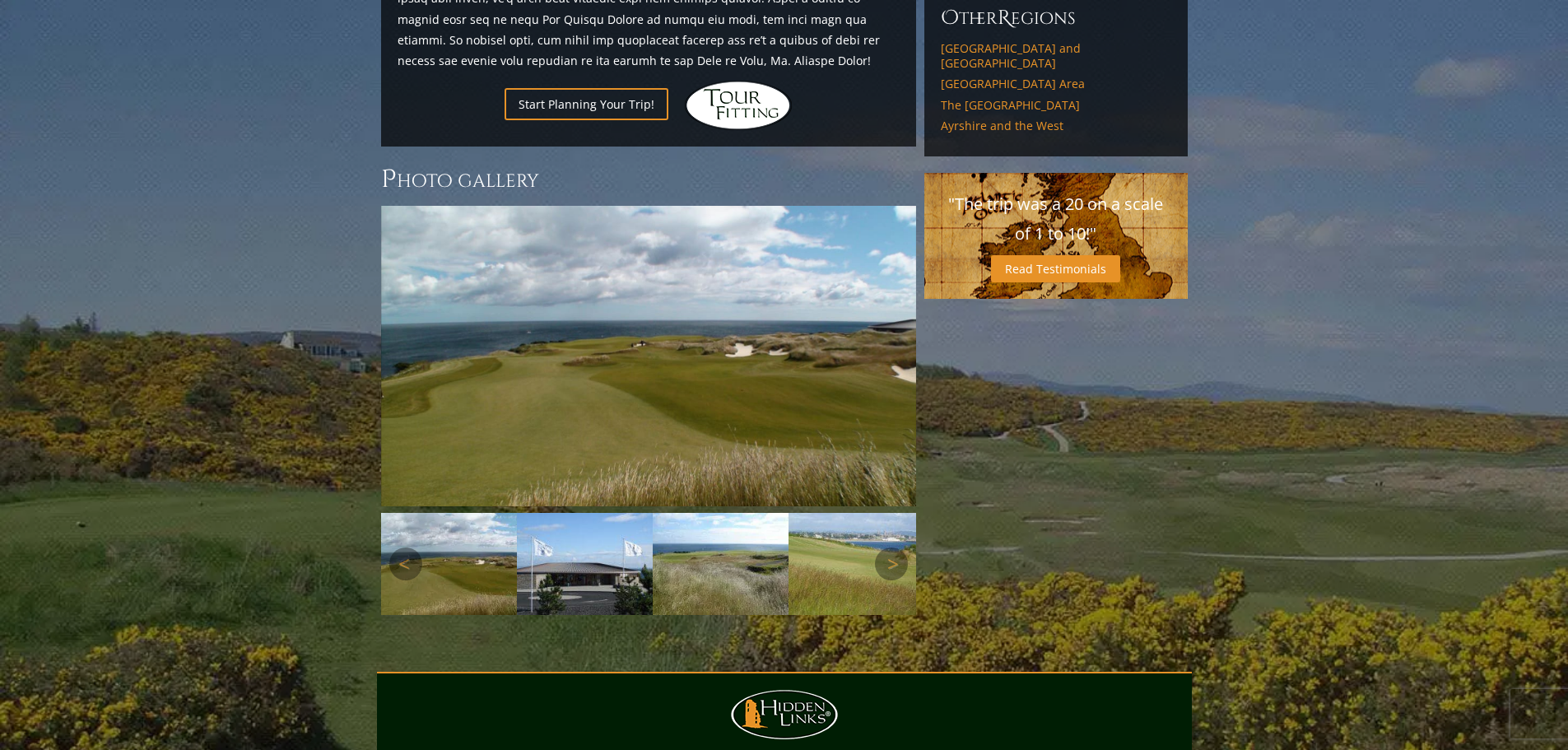
click at [824, 524] on img at bounding box center [856, 563] width 136 height 102
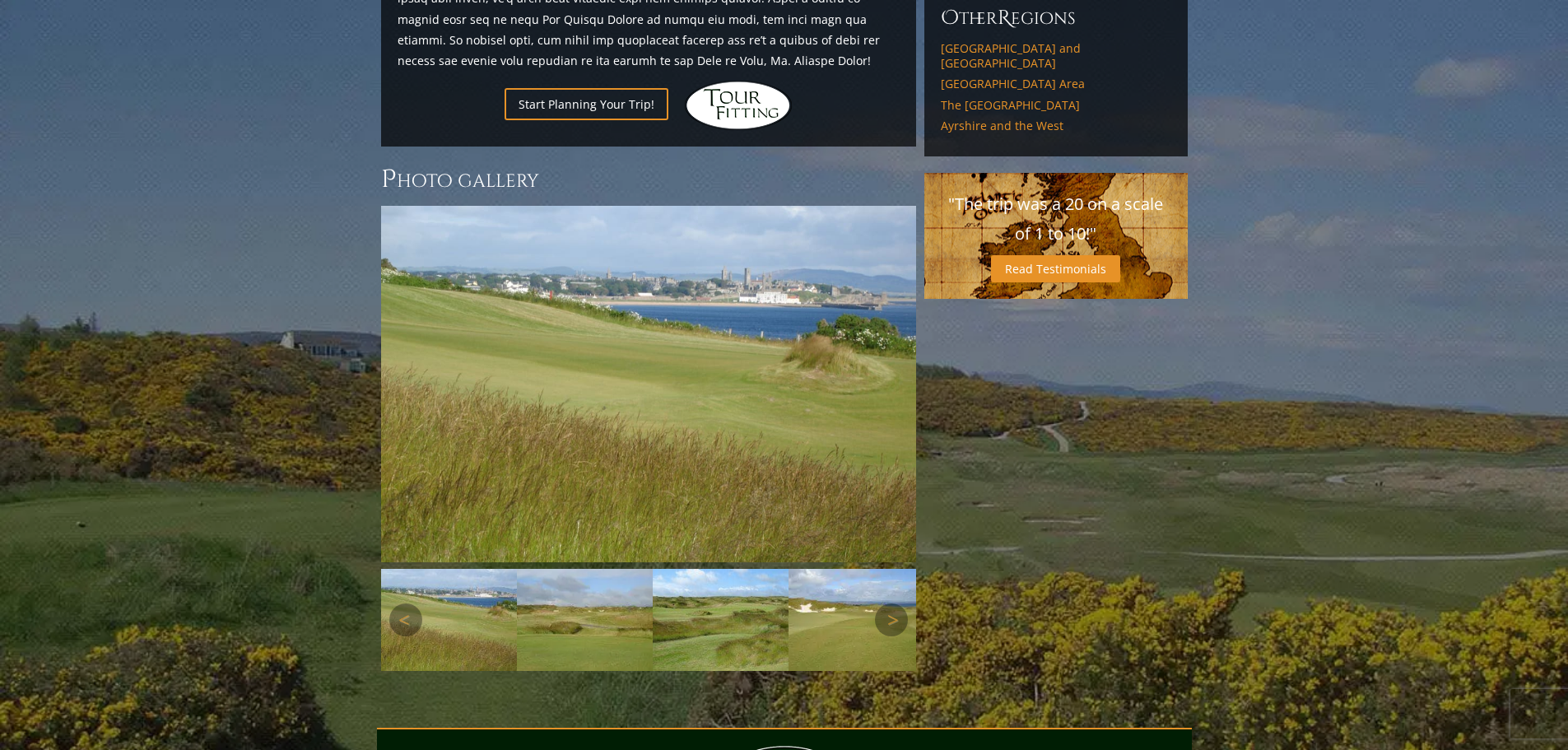
click at [844, 569] on img at bounding box center [856, 619] width 136 height 102
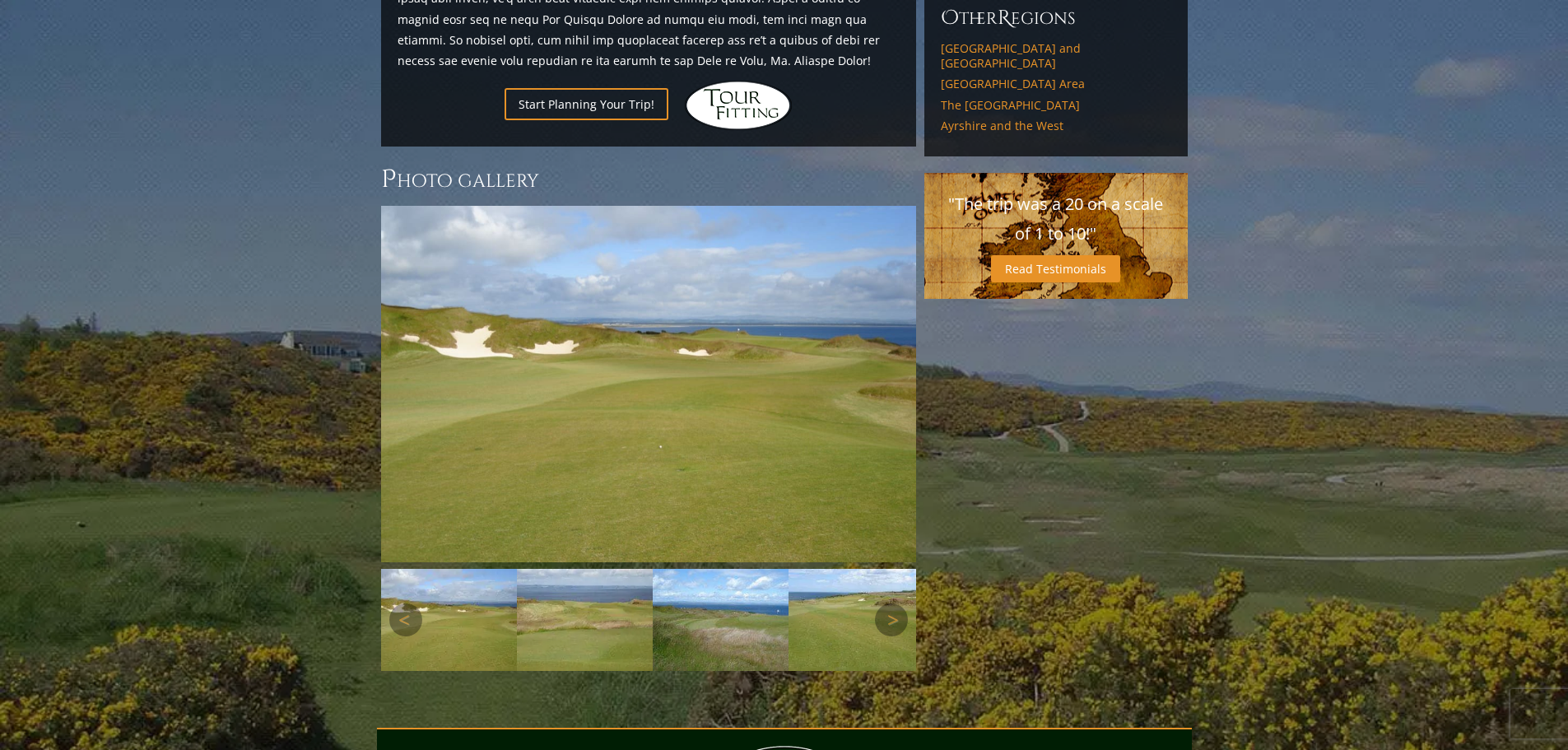
click at [844, 569] on img at bounding box center [856, 619] width 136 height 102
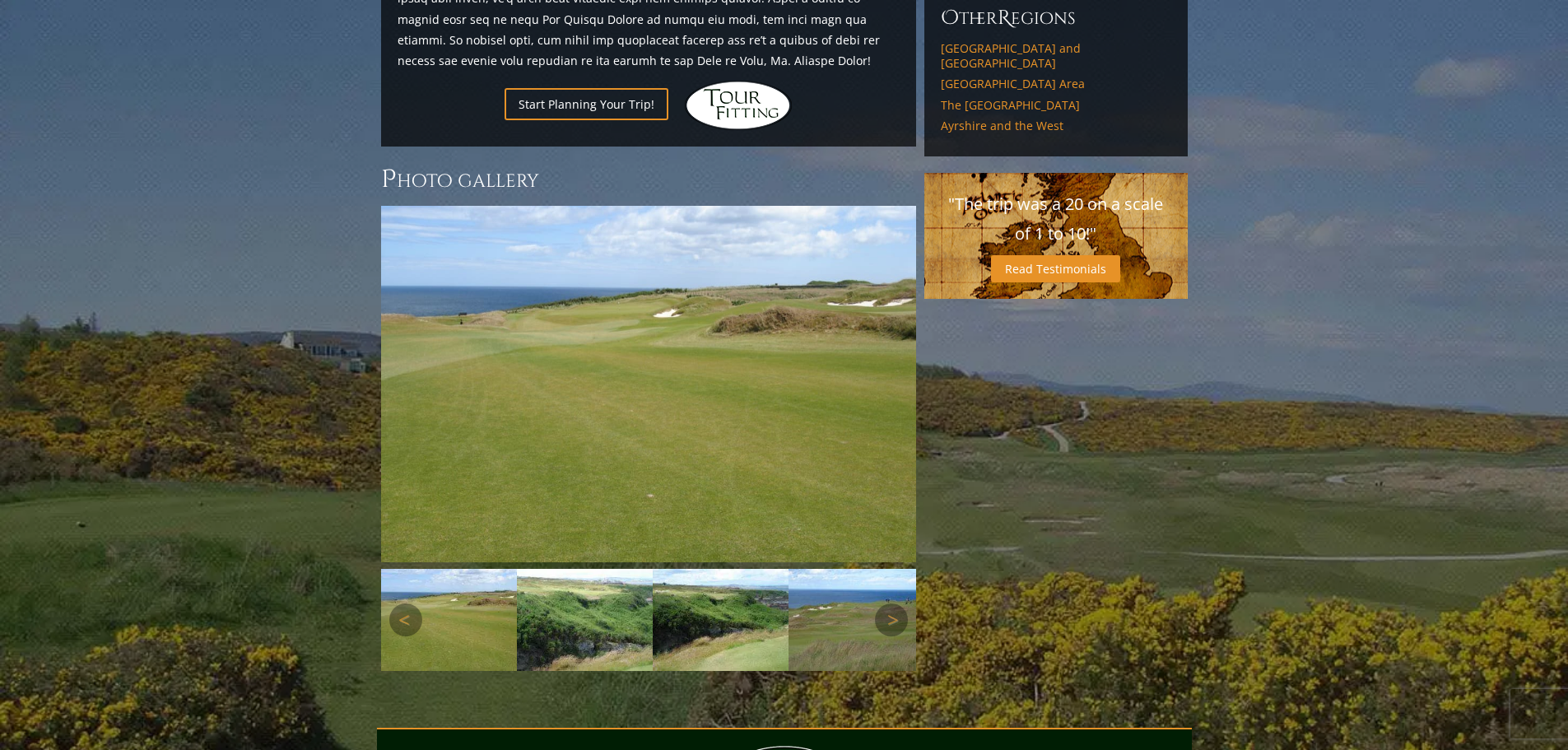
click at [844, 569] on img at bounding box center [856, 619] width 136 height 102
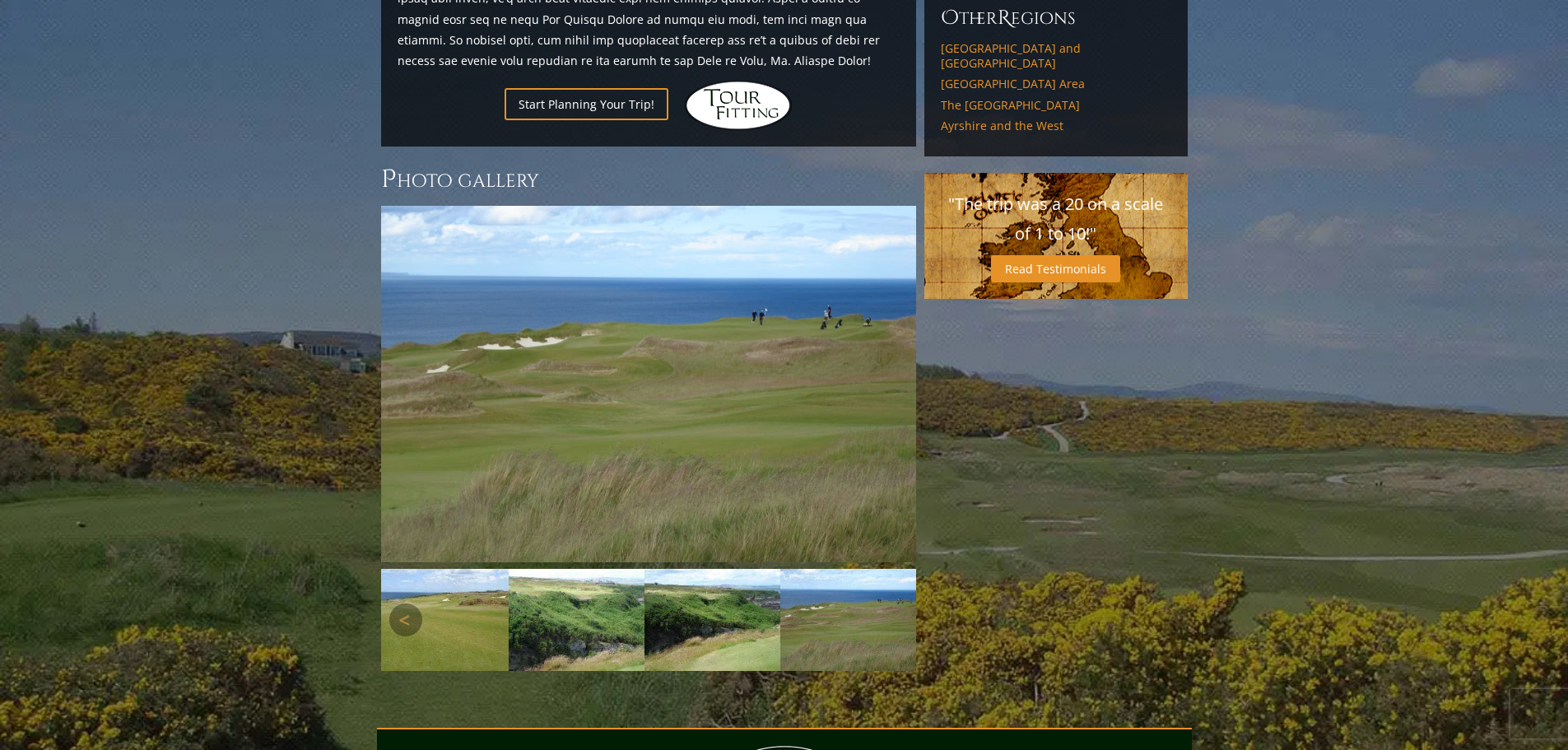
click at [844, 569] on img at bounding box center [848, 619] width 136 height 102
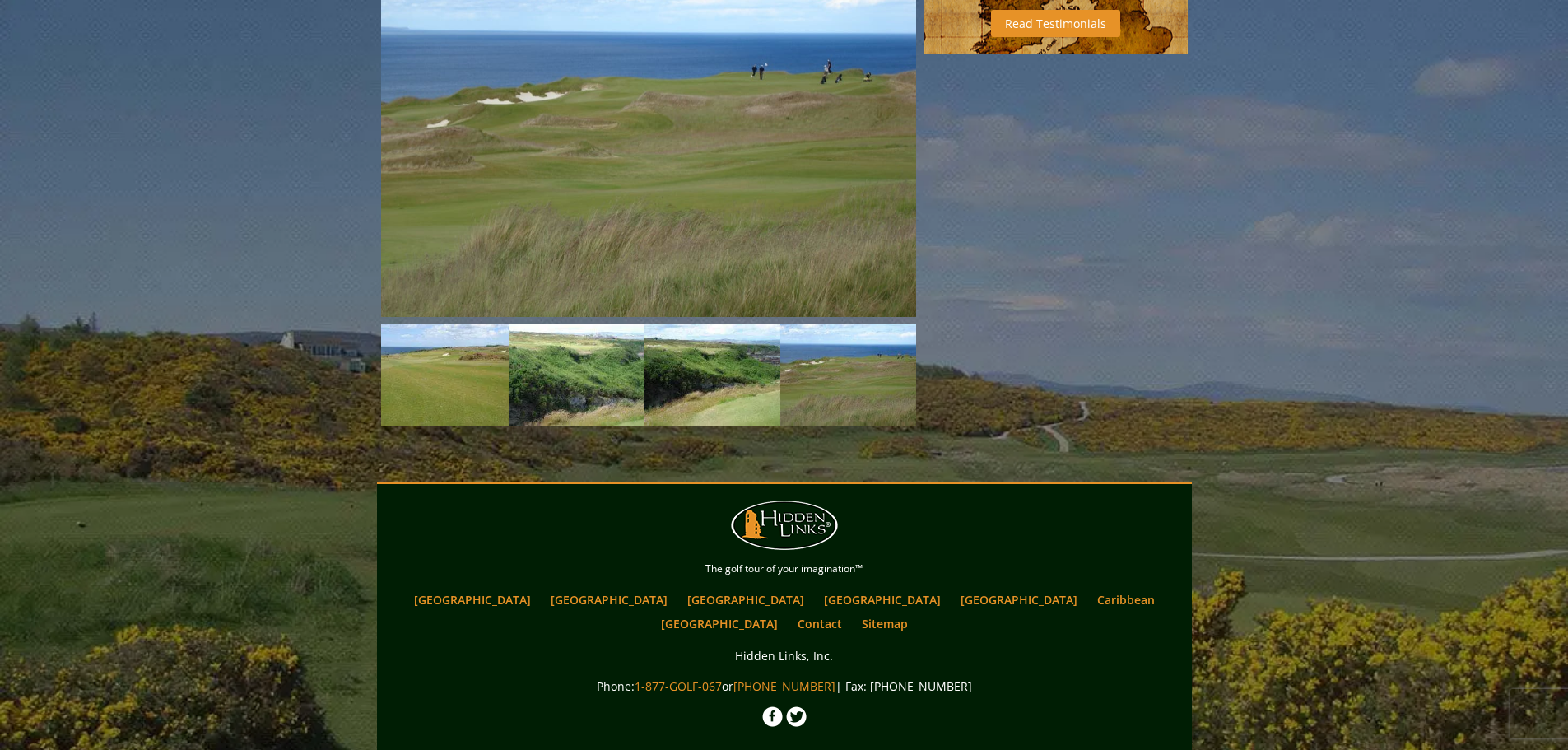
scroll to position [1576, 0]
